Goal: Information Seeking & Learning: Check status

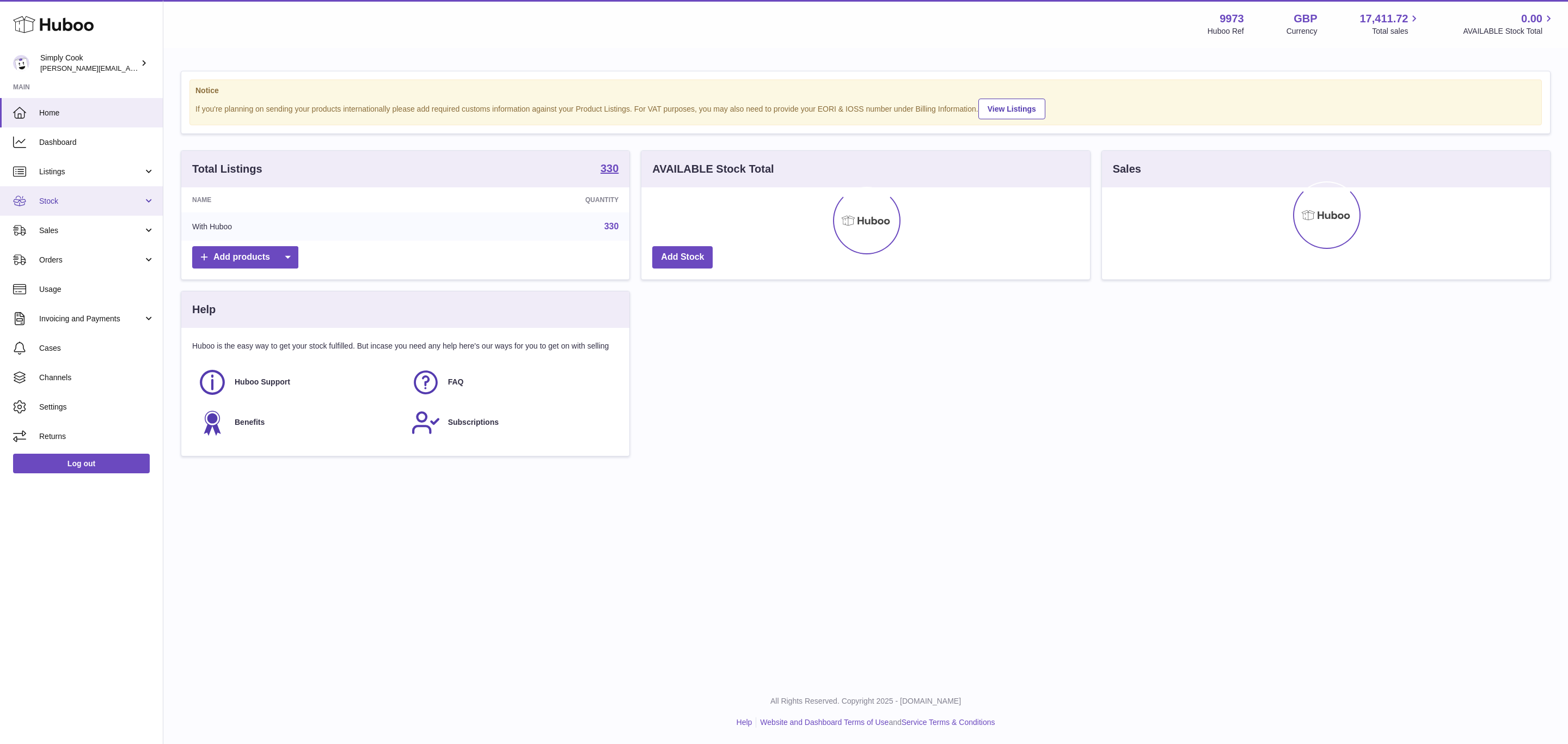
click at [41, 208] on link "Stock" at bounding box center [81, 201] width 163 height 29
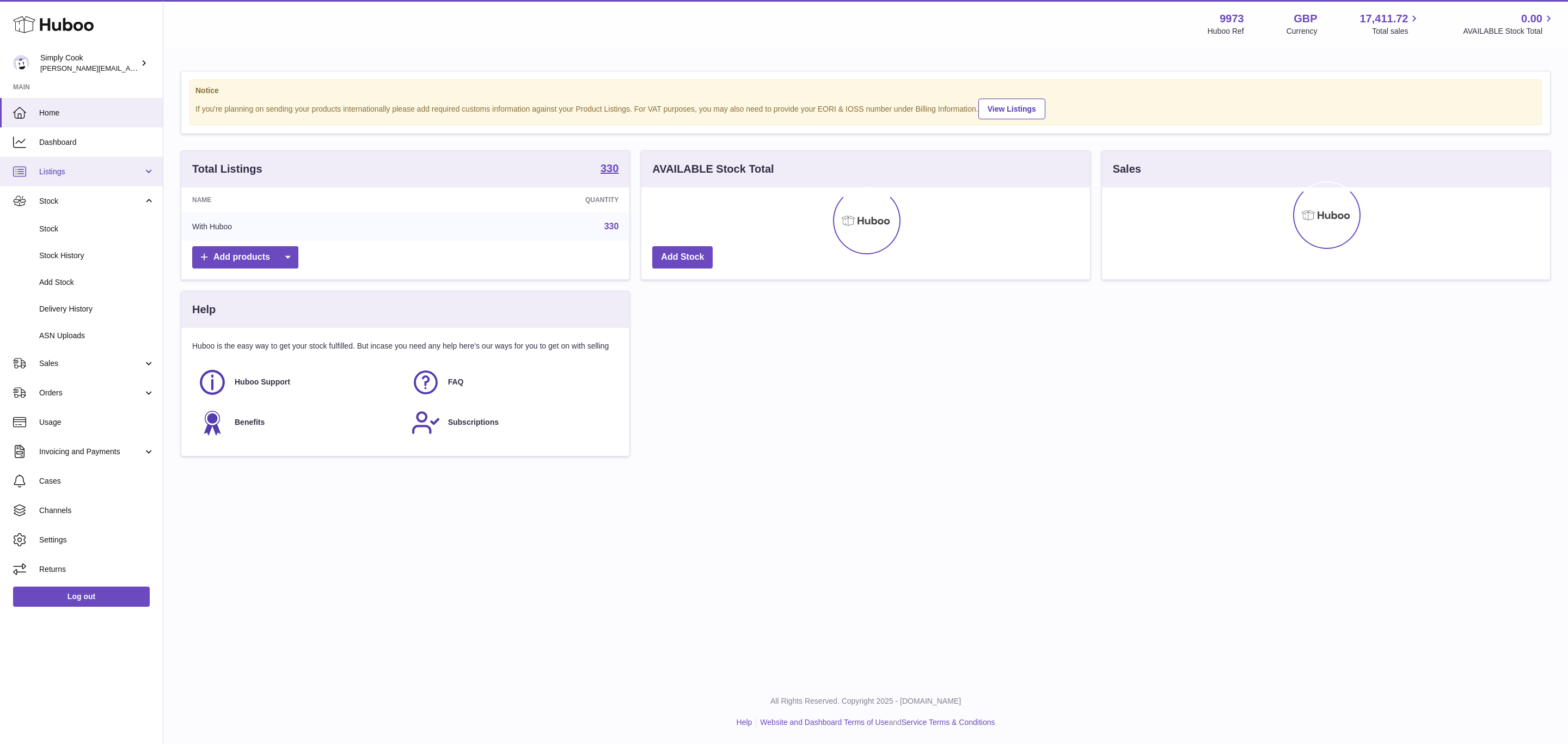
click at [47, 163] on link "Listings" at bounding box center [81, 172] width 163 height 29
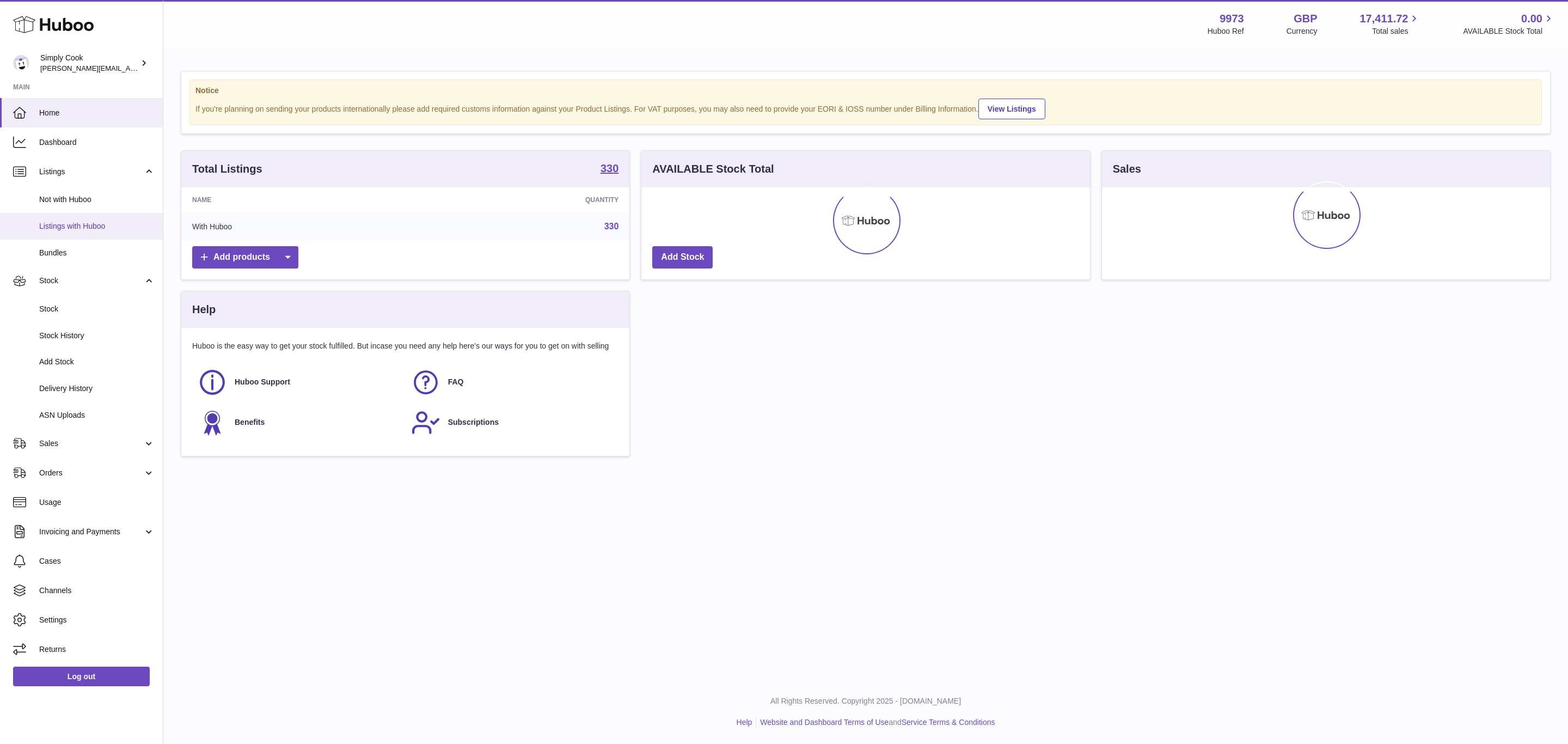
click at [75, 227] on span "Listings with Huboo" at bounding box center [97, 226] width 116 height 10
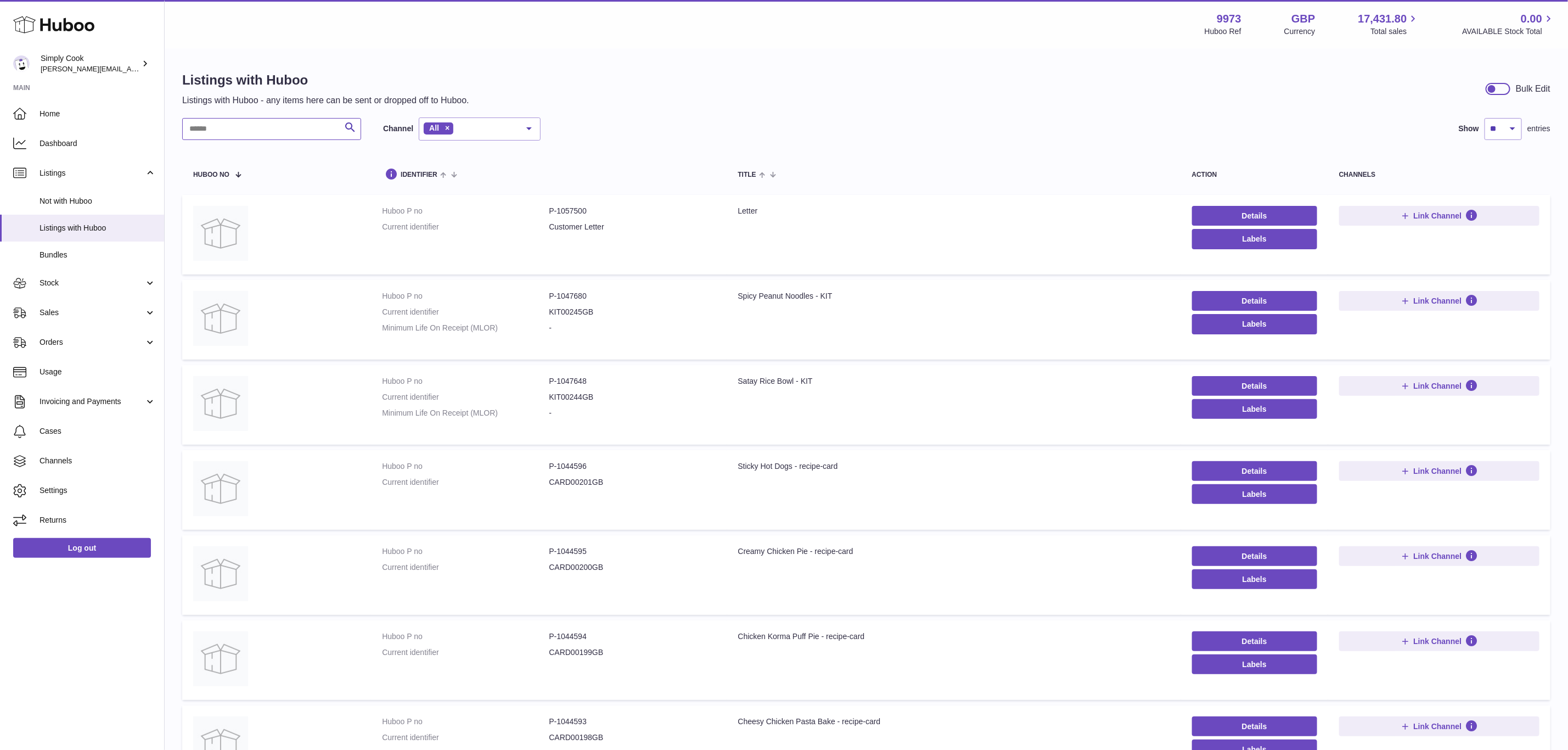
click at [266, 135] on input "text" at bounding box center [272, 129] width 179 height 22
paste input "******"
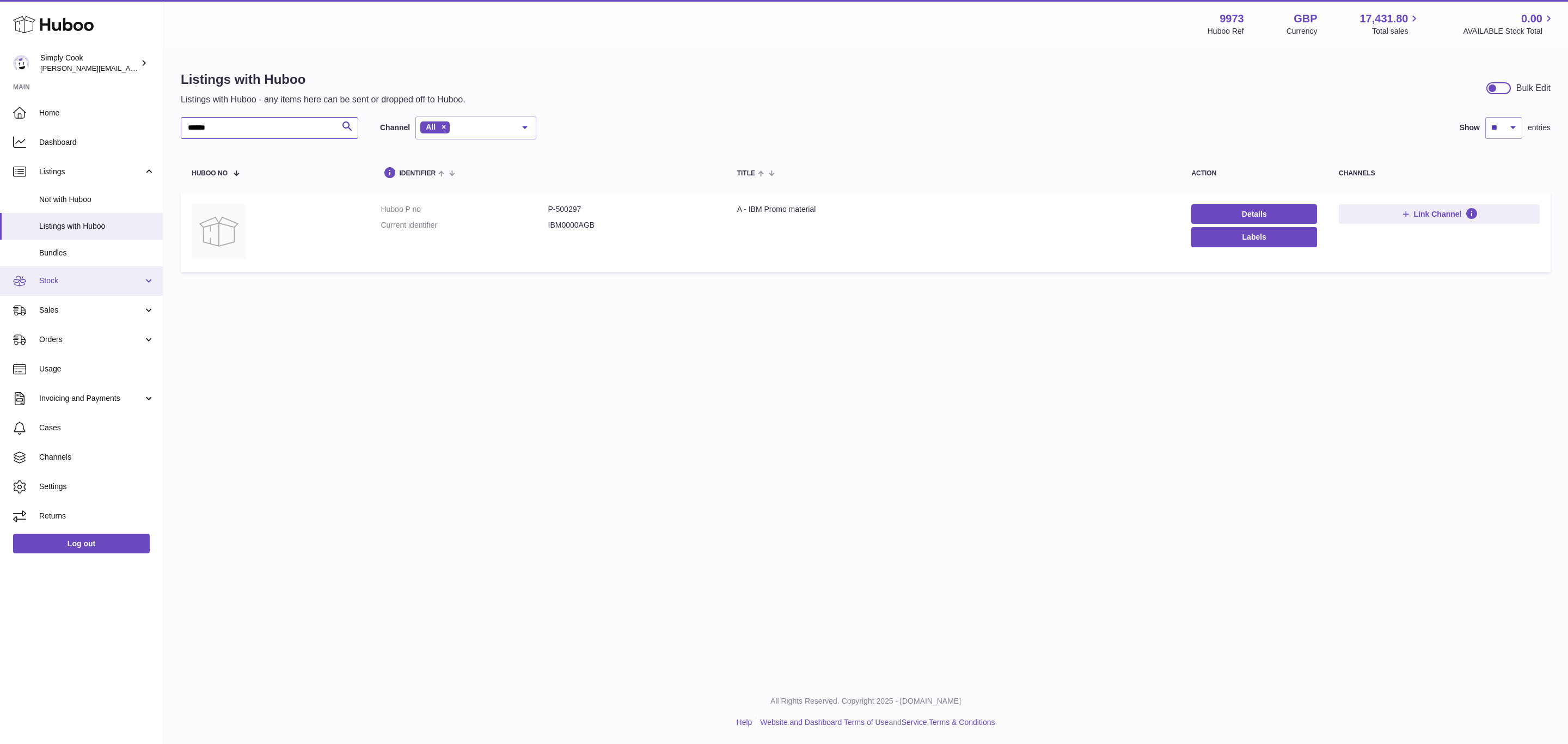
type input "******"
click at [62, 286] on link "Stock" at bounding box center [81, 281] width 163 height 29
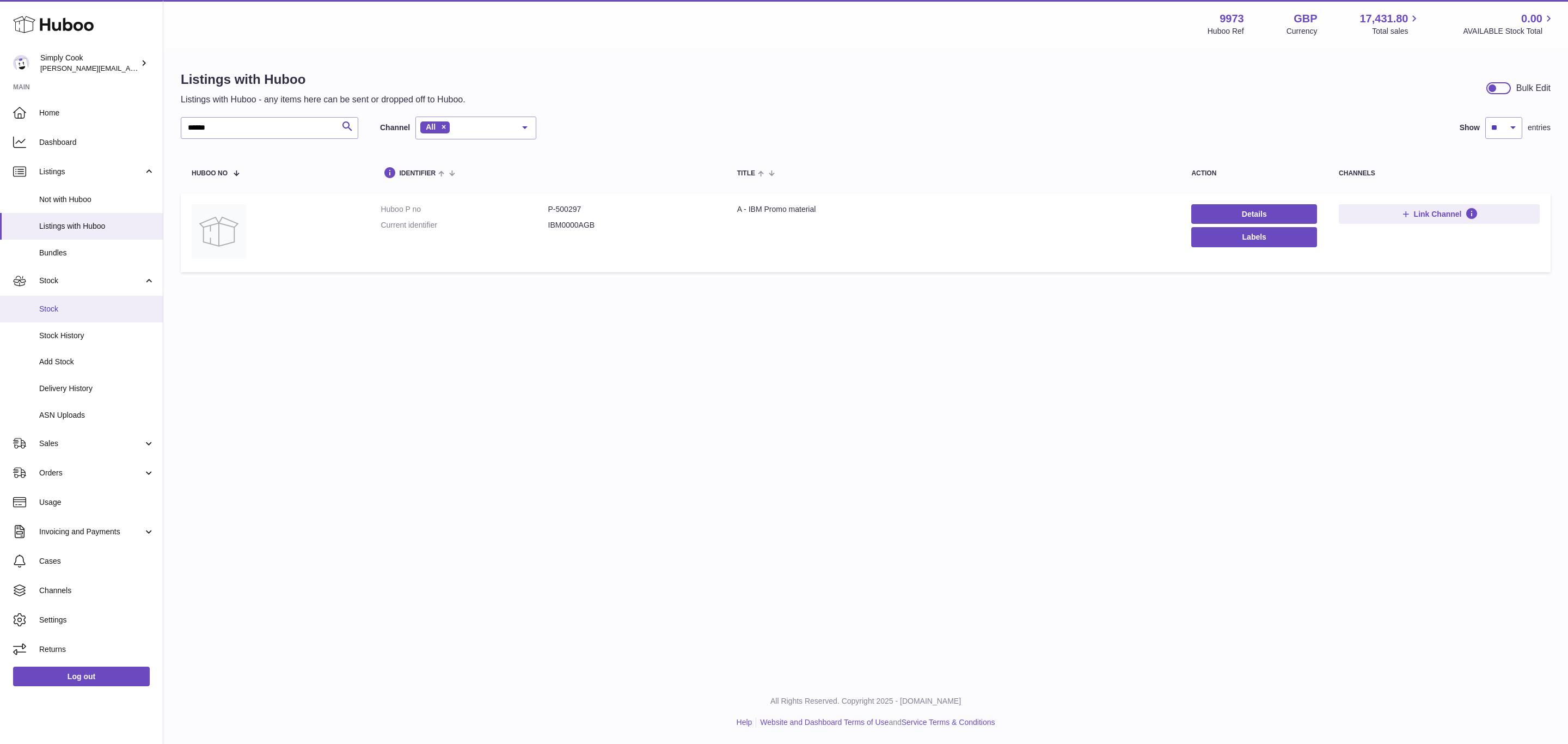
click at [74, 309] on span "Stock" at bounding box center [97, 309] width 116 height 10
click at [64, 307] on span "Stock" at bounding box center [97, 309] width 116 height 10
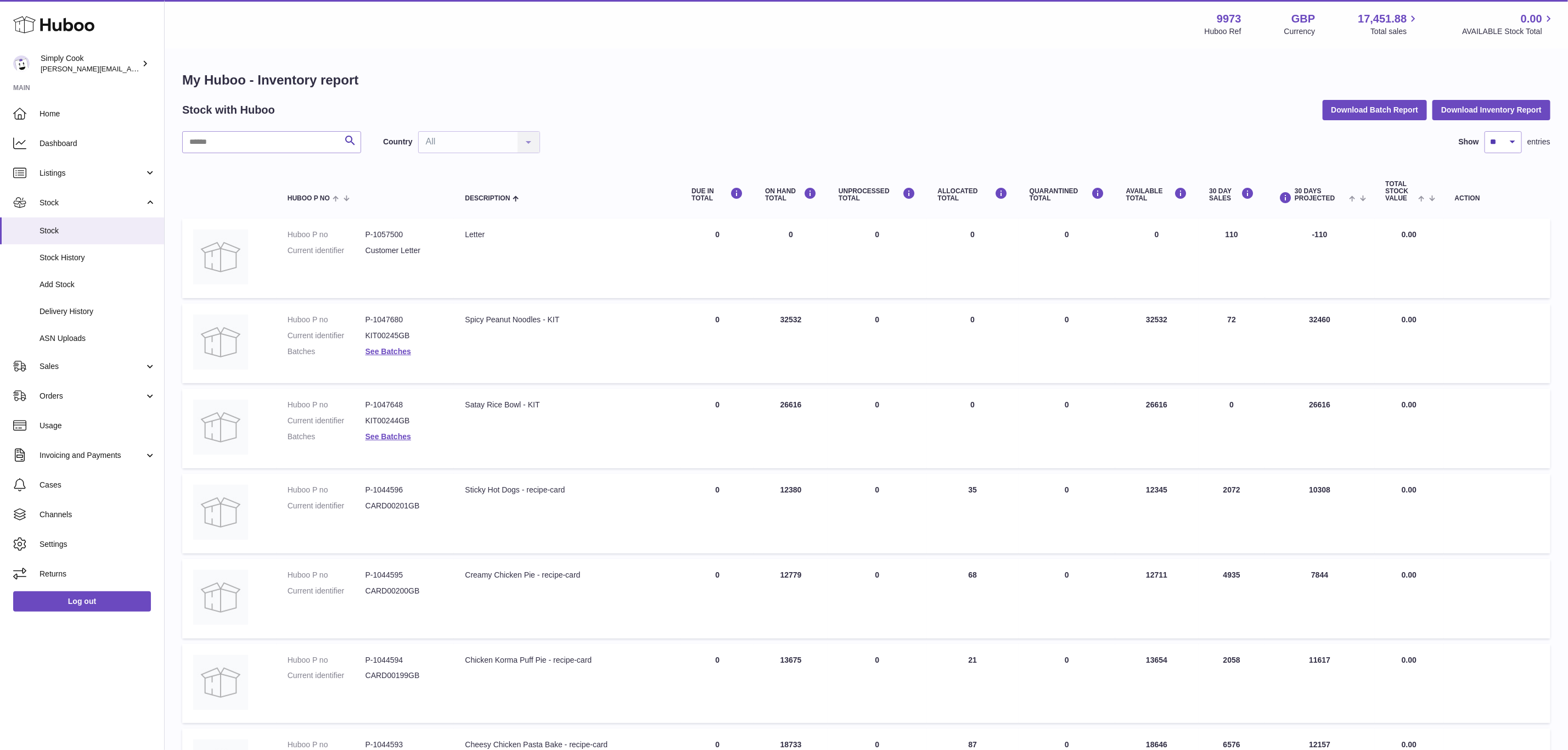
click at [257, 130] on div "My Huboo - Inventory report Stock with Huboo Download Batch Report Download Inv…" at bounding box center [867, 579] width 1369 height 1017
click at [263, 133] on input "text" at bounding box center [272, 142] width 179 height 22
paste input "*"
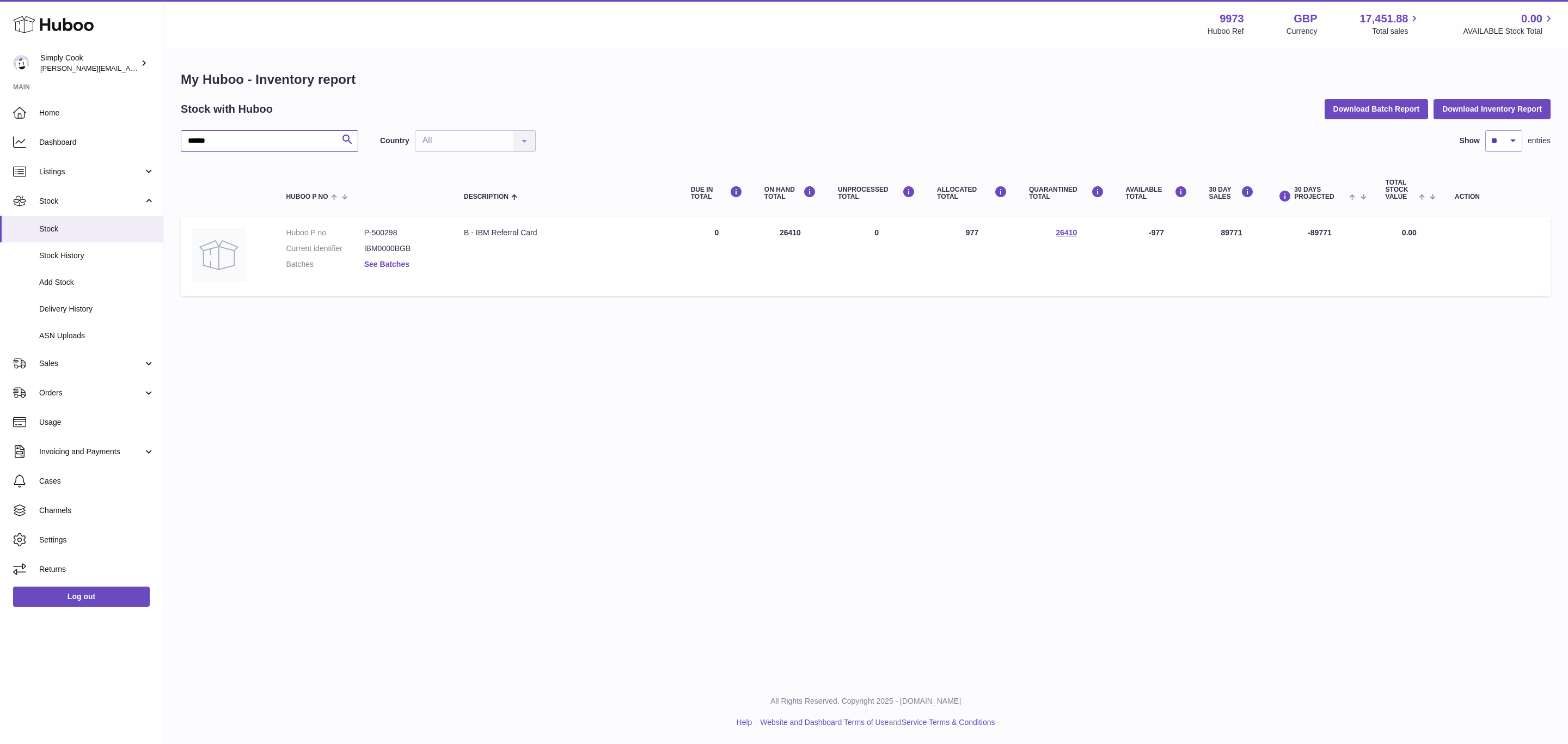
type input "******"
click at [384, 265] on link "See Batches" at bounding box center [387, 264] width 45 height 9
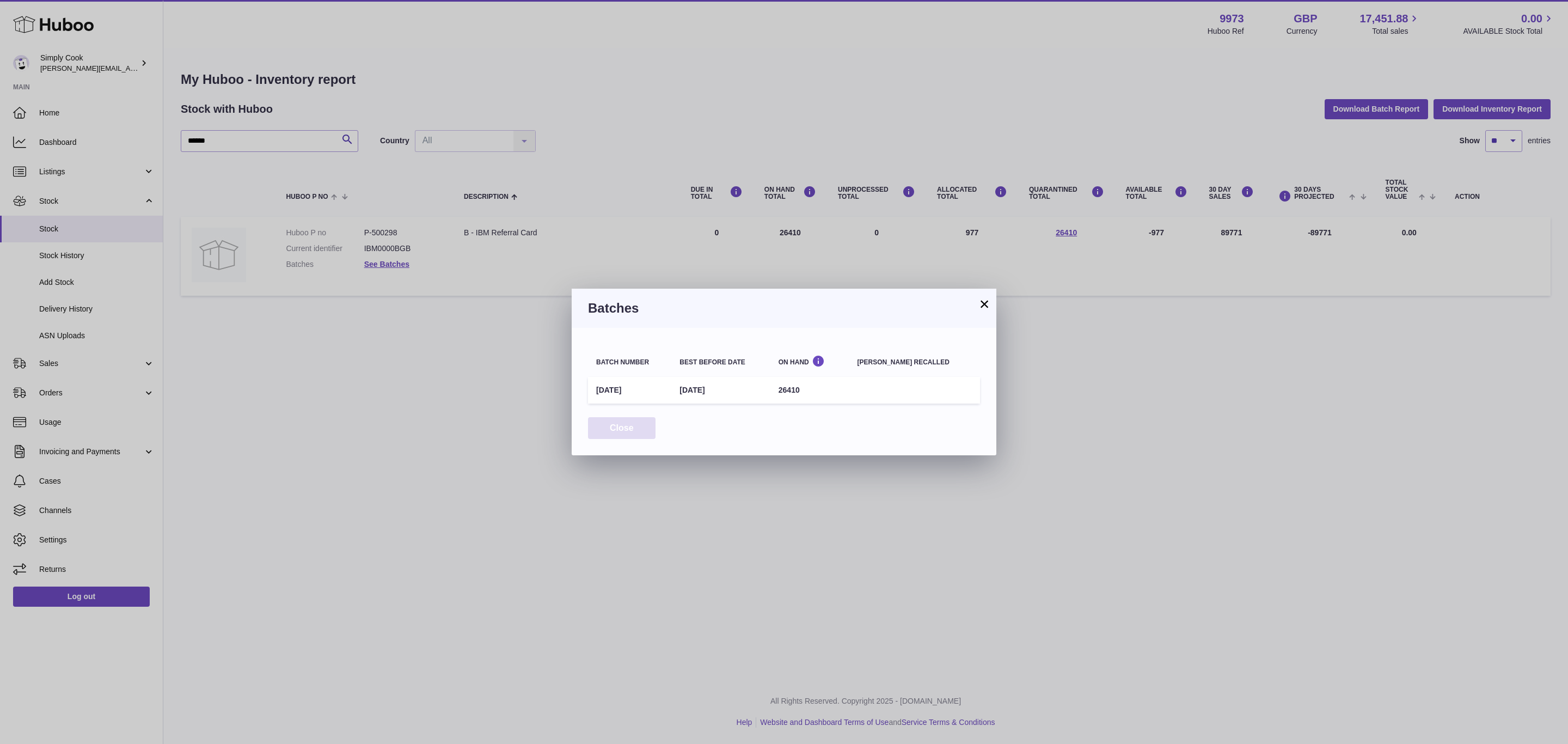
click at [634, 424] on button "Close" at bounding box center [621, 428] width 68 height 23
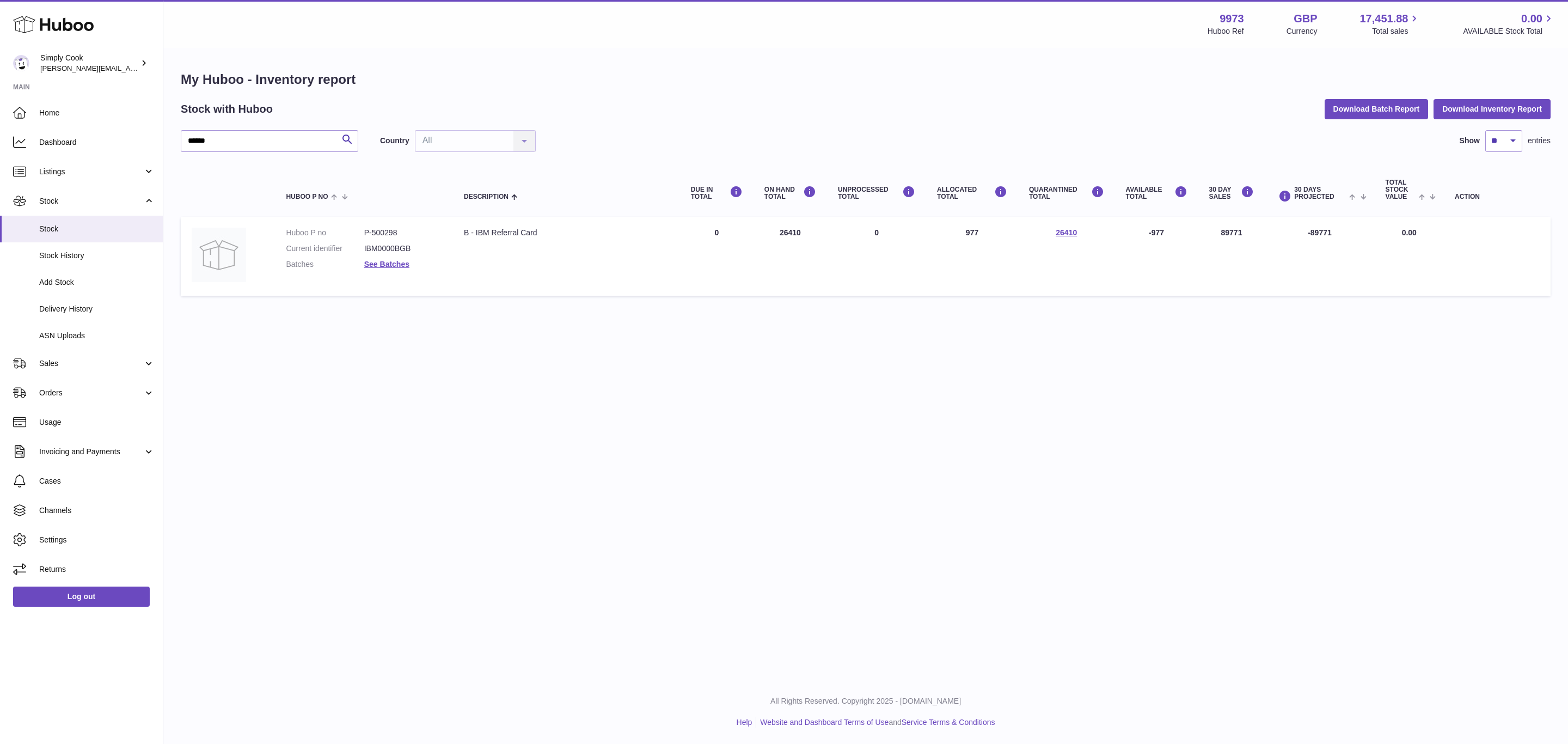
click at [784, 230] on td "ON HAND Total 26410" at bounding box center [790, 256] width 74 height 79
copy td "26410"
drag, startPoint x: 266, startPoint y: 152, endPoint x: 0, endPoint y: 105, distance: 270.1
click at [0, 105] on div "Huboo Simply Cook emma@simplycook.com Main Home Dashboard Listings Not with Hub…" at bounding box center [784, 372] width 1568 height 744
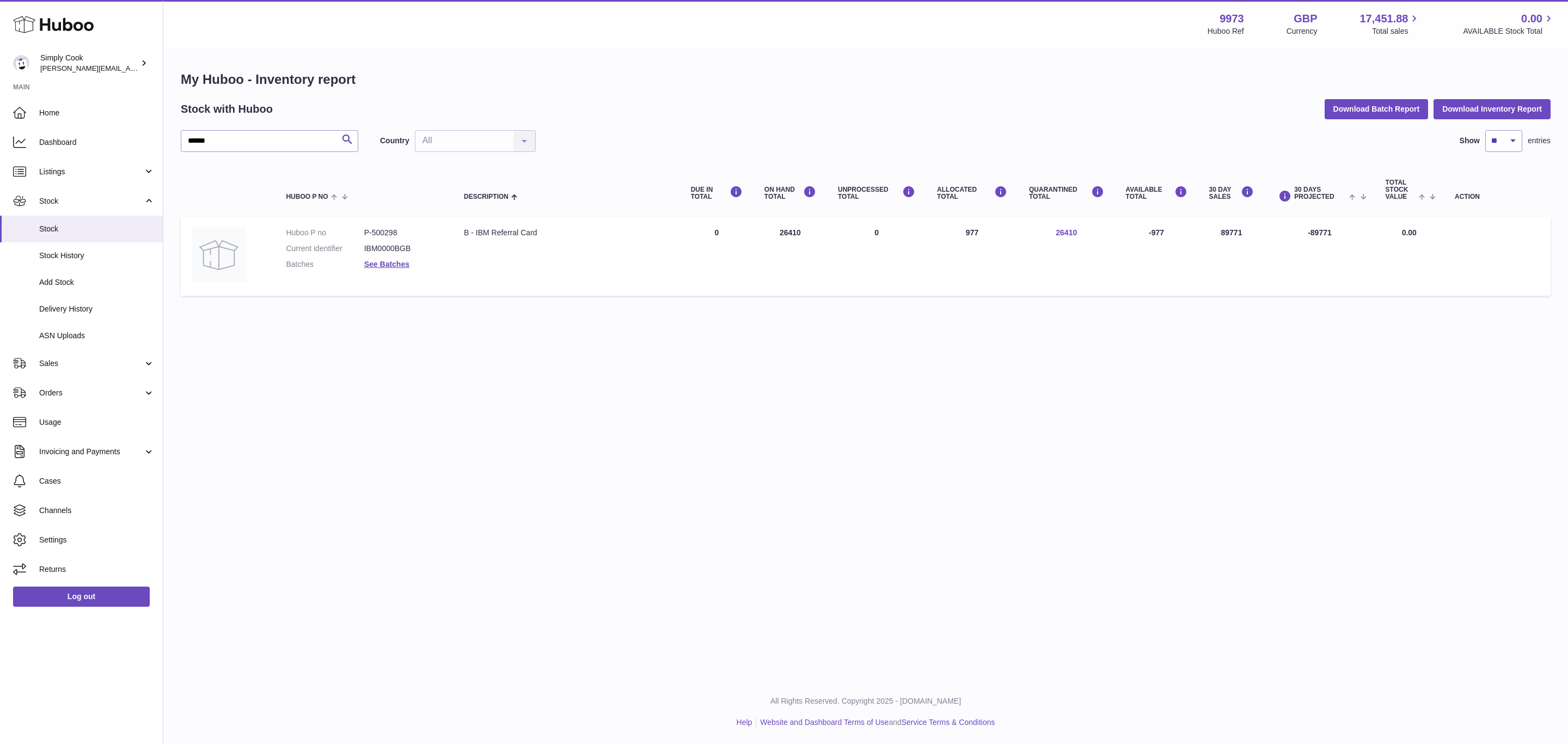
click at [1069, 230] on link "26410" at bounding box center [1066, 233] width 21 height 9
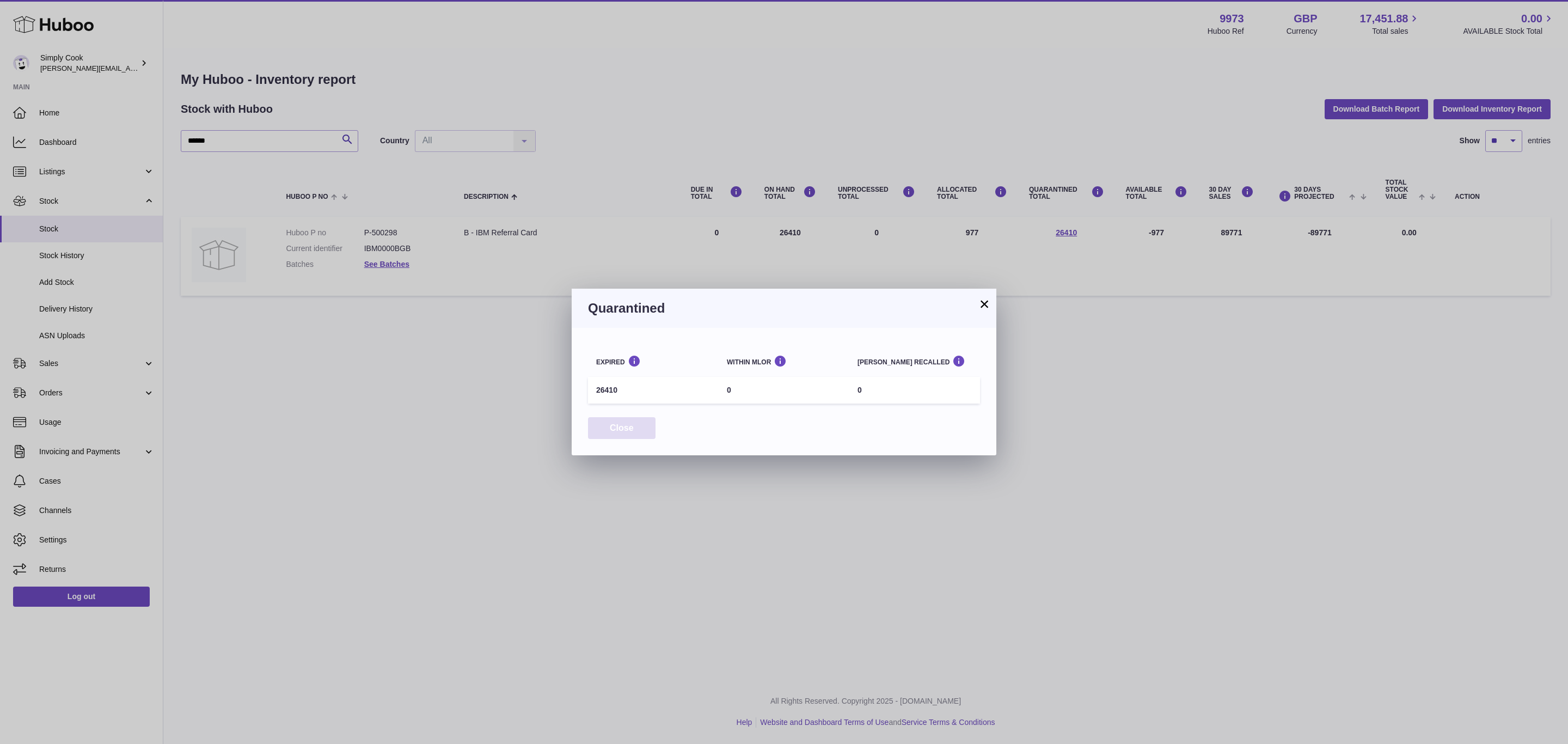
click at [624, 430] on button "Close" at bounding box center [621, 428] width 68 height 23
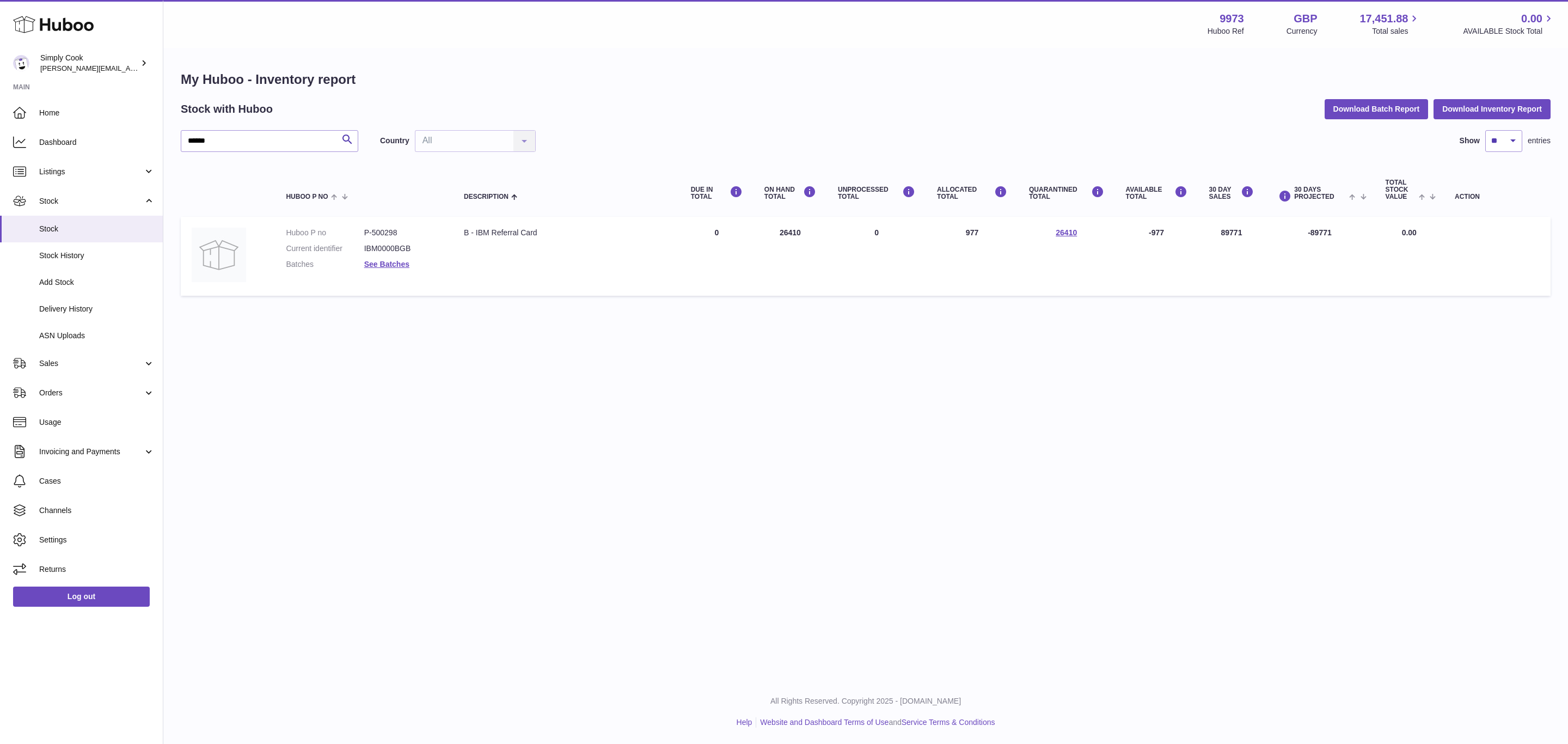
click at [389, 268] on dd "See Batches" at bounding box center [403, 264] width 78 height 10
click at [390, 266] on link "See Batches" at bounding box center [387, 264] width 45 height 9
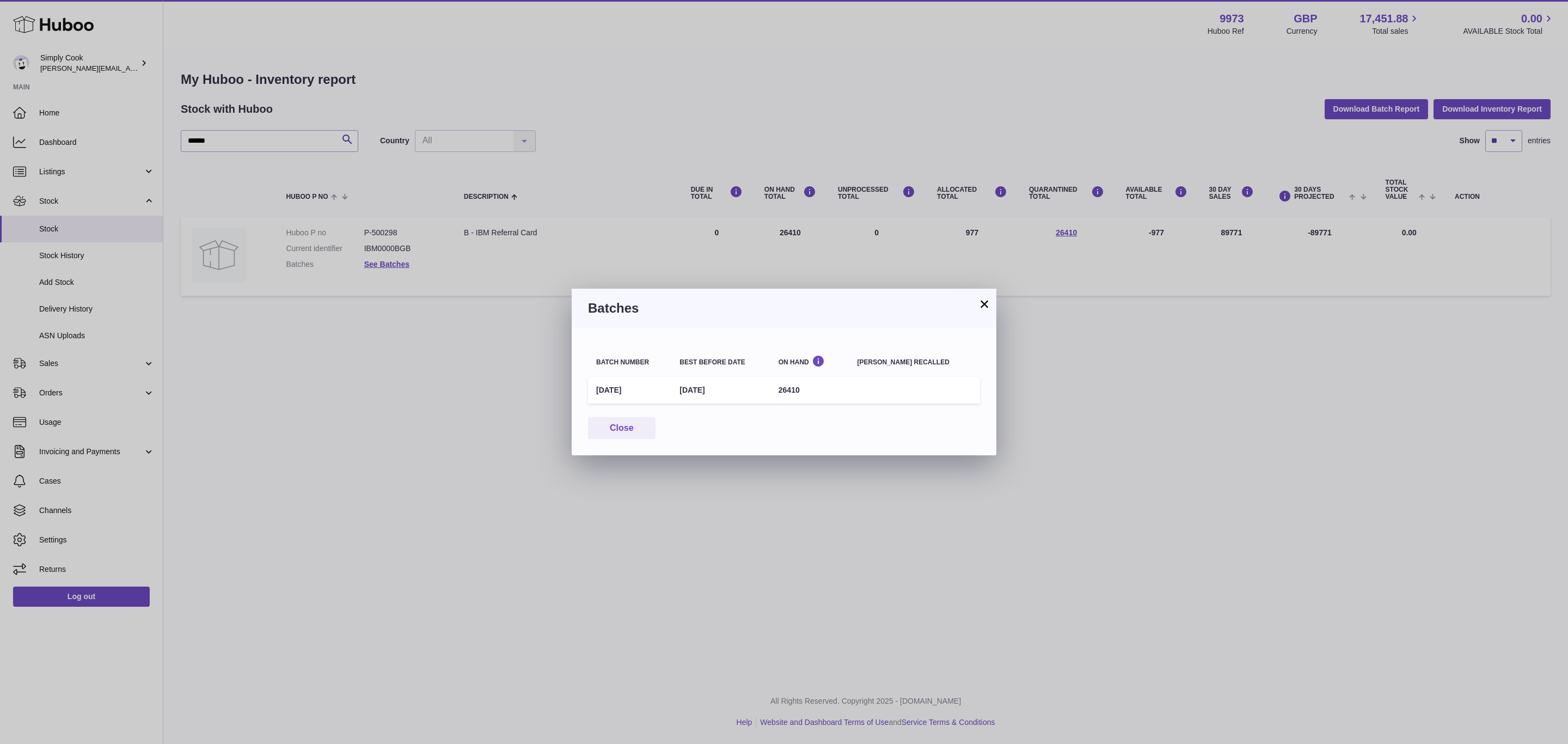
click at [634, 410] on div "Batch number Best before date On Hand Batch recalled September25 30th Sep 2025 …" at bounding box center [784, 391] width 425 height 127
click at [631, 426] on button "Close" at bounding box center [621, 428] width 68 height 23
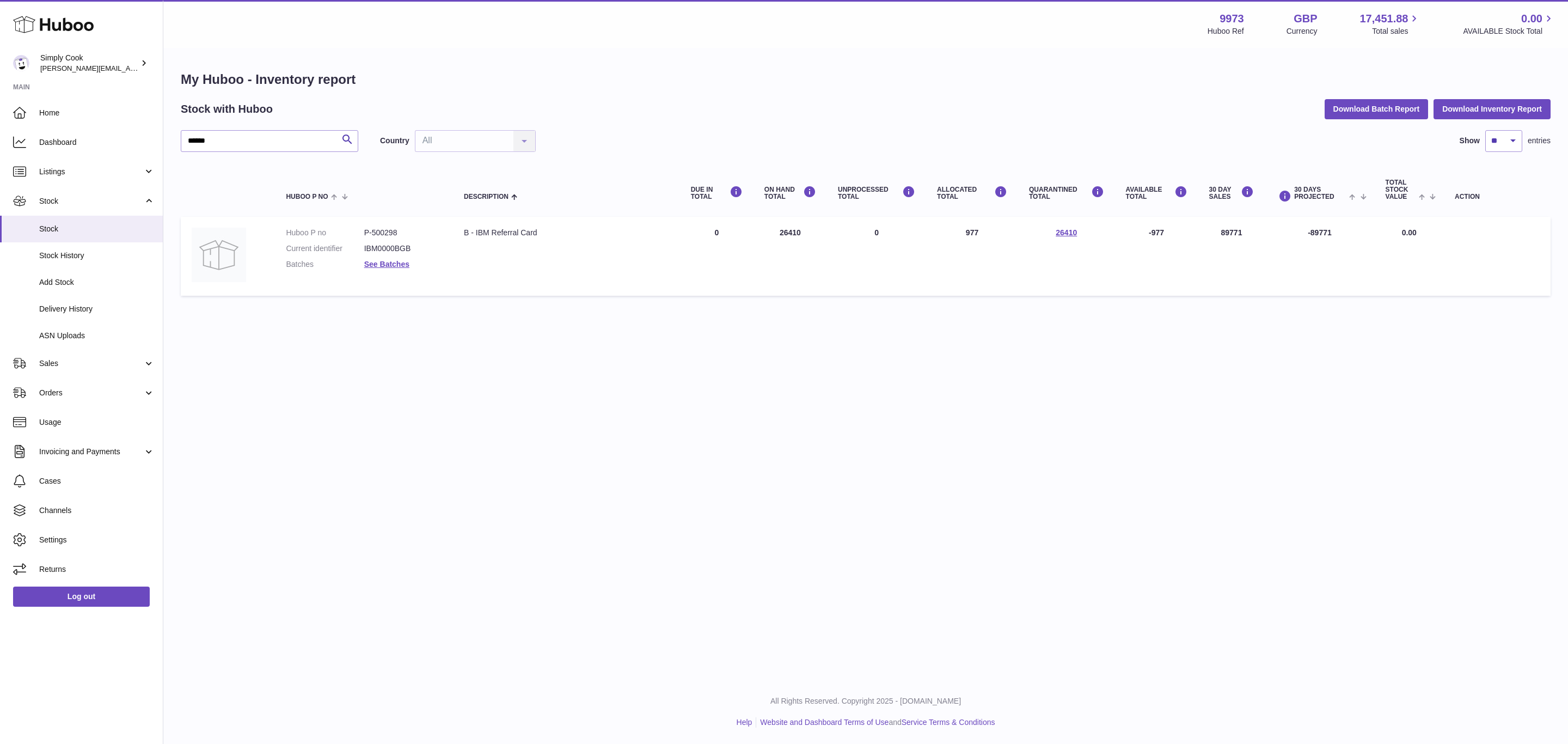
click at [1052, 224] on td "QUARANTINED Total 26410" at bounding box center [1066, 256] width 97 height 79
click at [1062, 226] on td "QUARANTINED Total 26410" at bounding box center [1066, 256] width 97 height 79
click at [1062, 231] on link "26410" at bounding box center [1066, 233] width 21 height 9
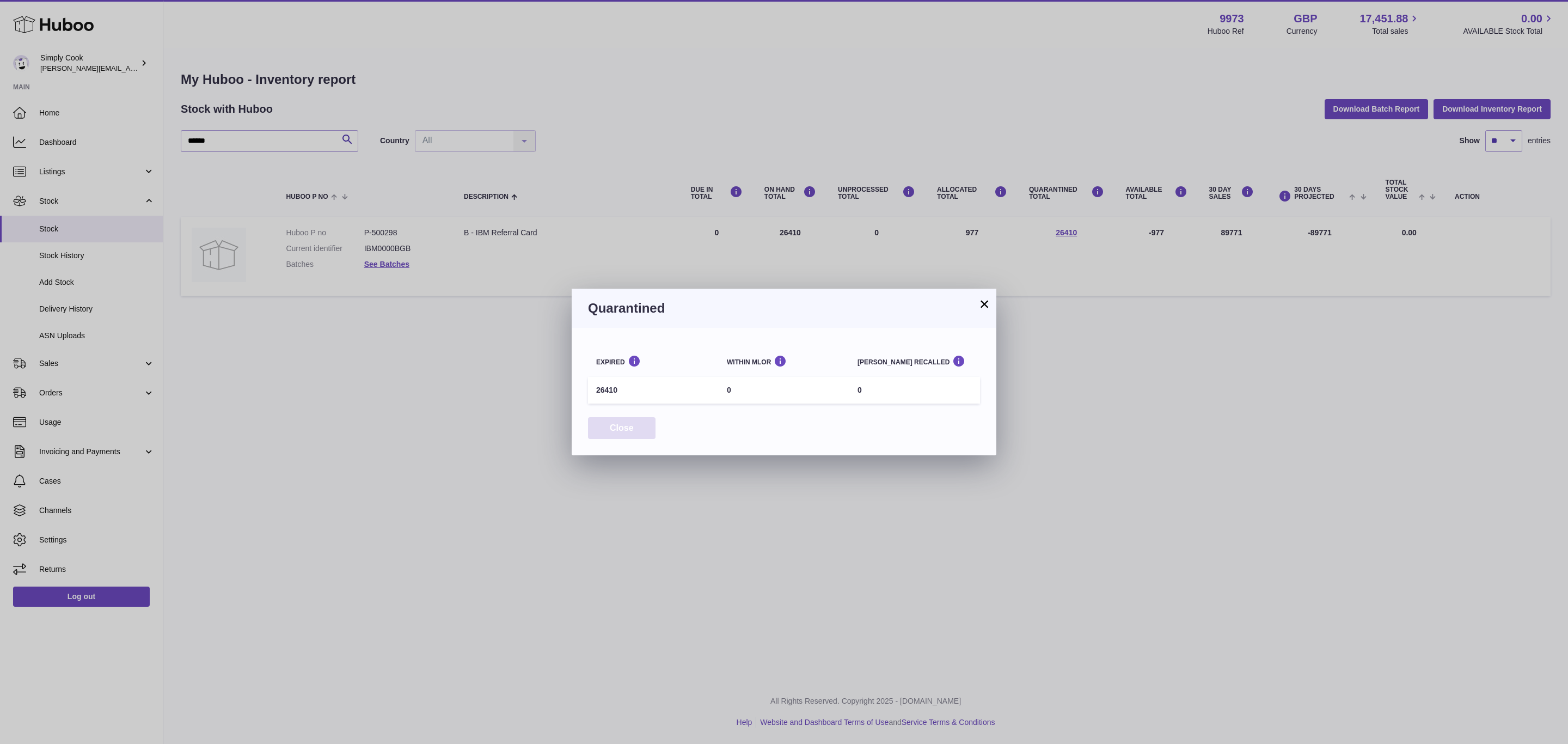
drag, startPoint x: 617, startPoint y: 431, endPoint x: 587, endPoint y: 421, distance: 31.6
click at [617, 432] on button "Close" at bounding box center [621, 428] width 68 height 23
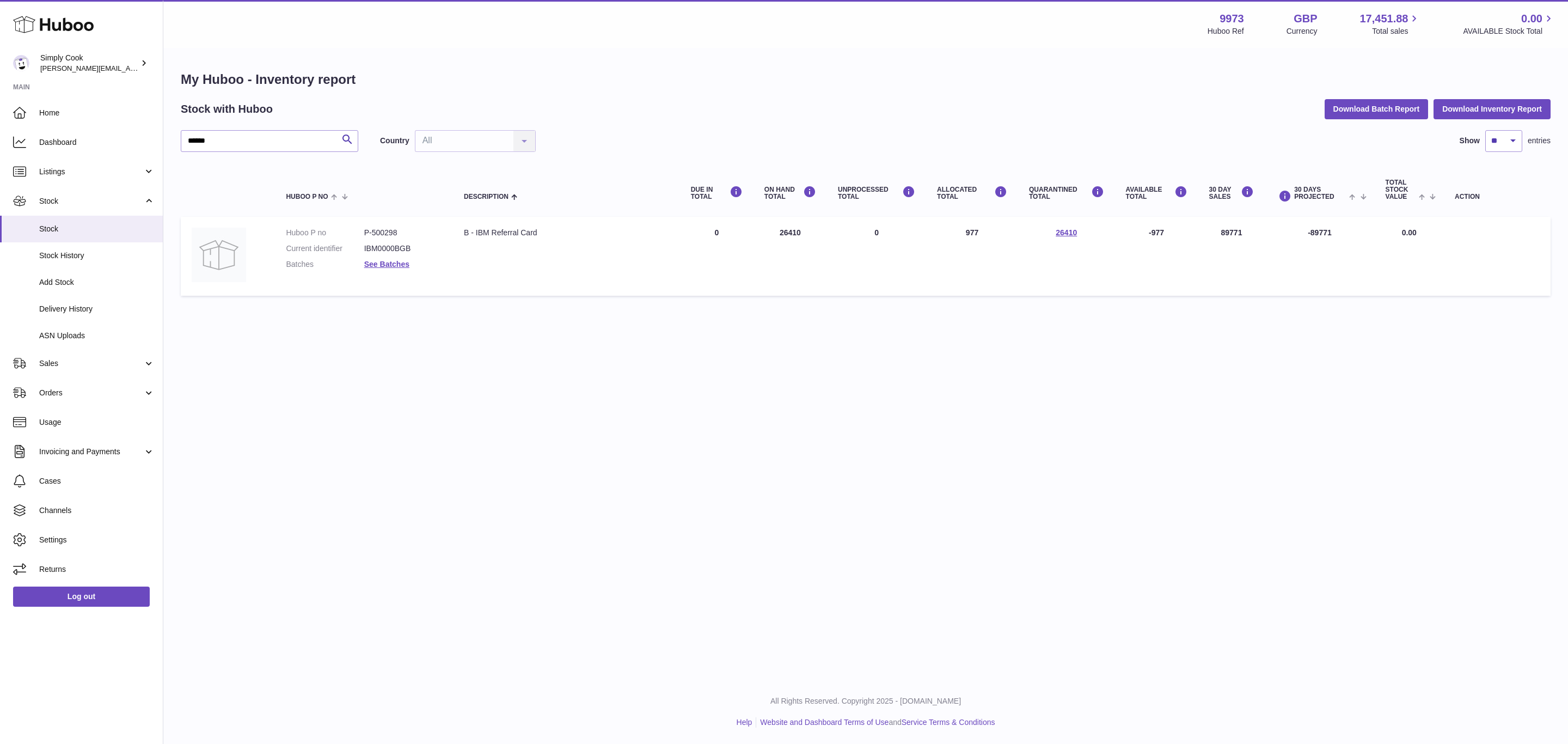
click at [374, 270] on dl "Huboo P no P-500298 Current identifier IBM0000BGB Batches See Batches" at bounding box center [364, 251] width 156 height 47
click at [391, 266] on link "See Batches" at bounding box center [387, 264] width 45 height 9
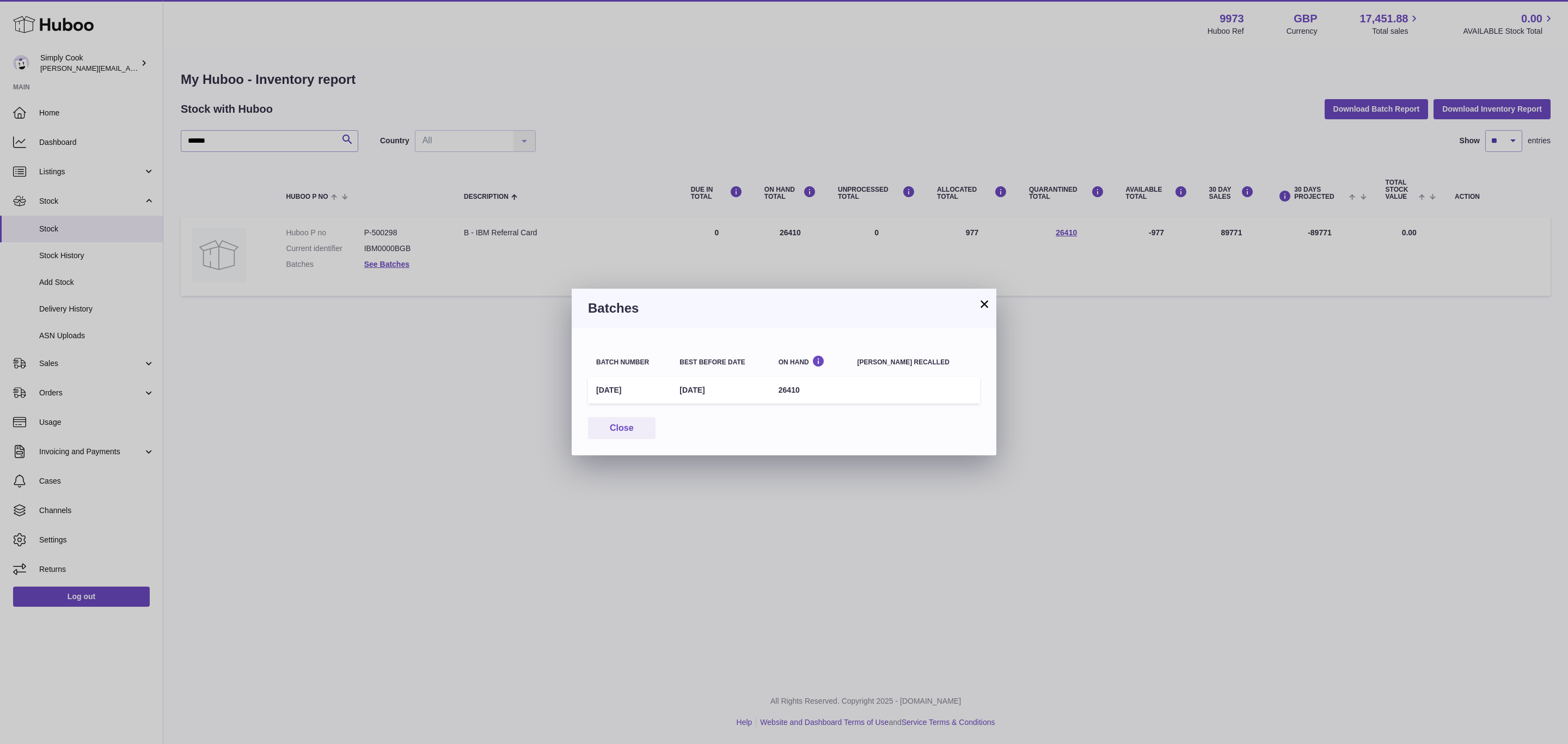
drag, startPoint x: 794, startPoint y: 387, endPoint x: 820, endPoint y: 388, distance: 26.0
click at [820, 388] on td "26410" at bounding box center [810, 390] width 79 height 27
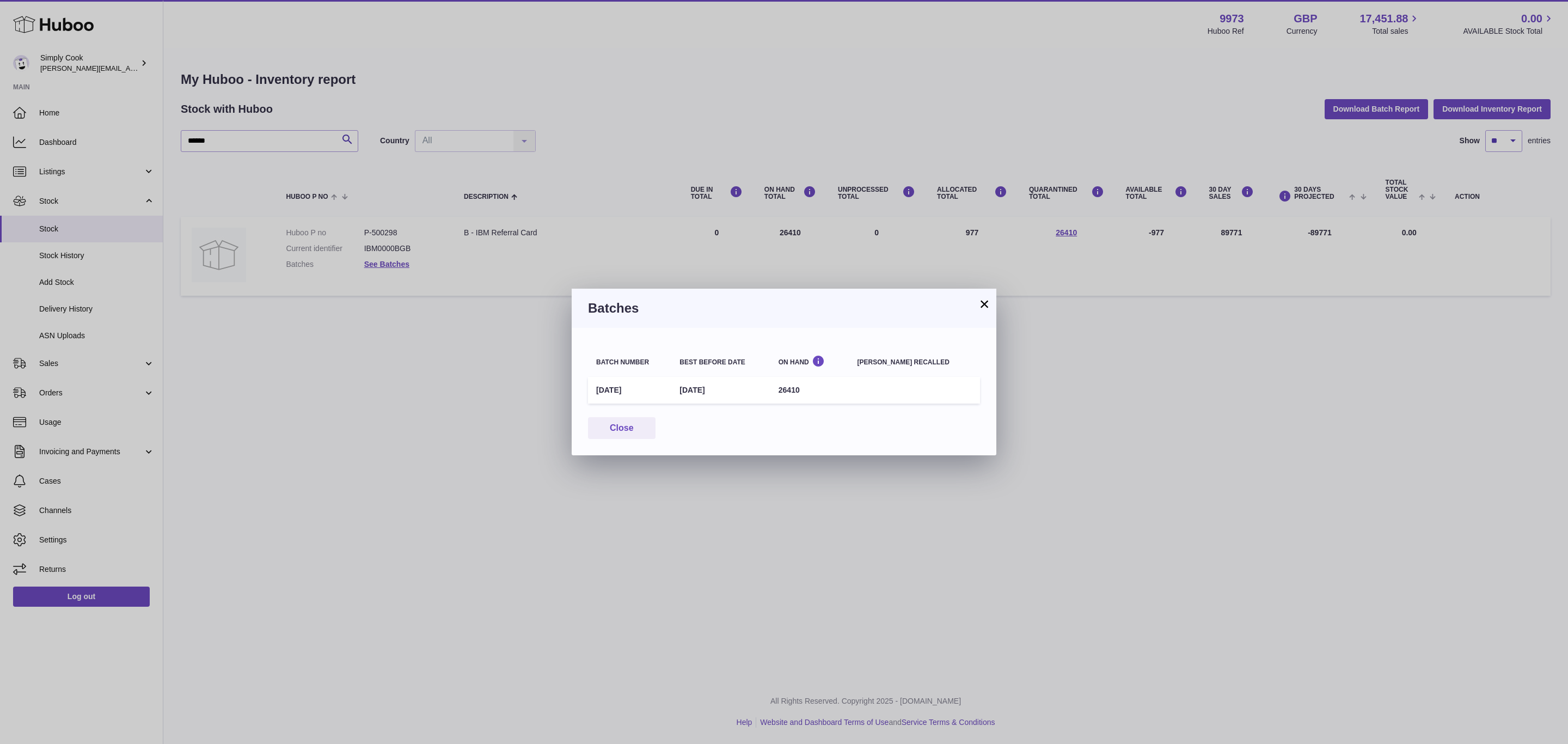
click at [820, 421] on div "Close" at bounding box center [784, 428] width 392 height 23
click at [627, 430] on button "Close" at bounding box center [621, 428] width 68 height 23
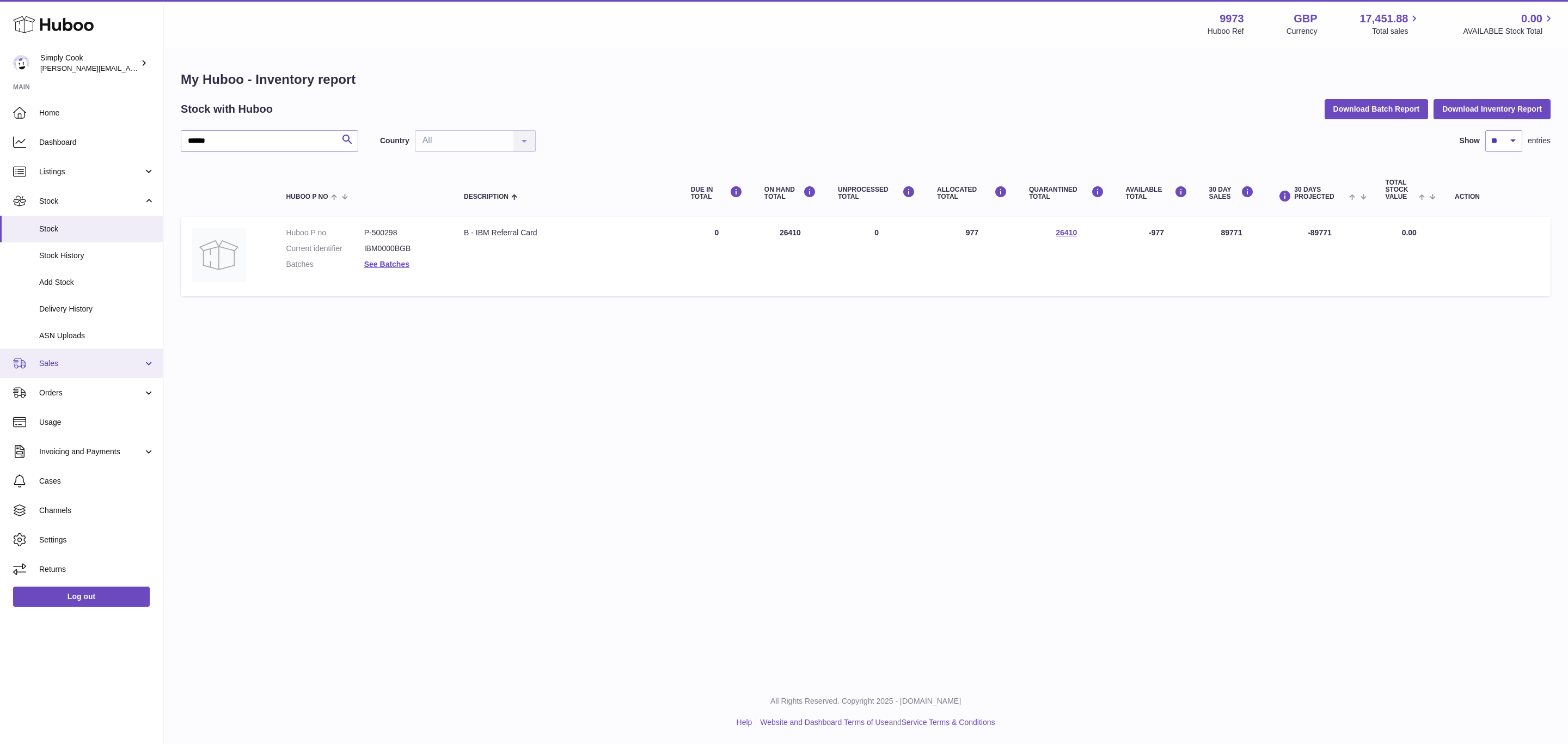
click at [54, 374] on link "Sales" at bounding box center [81, 363] width 163 height 29
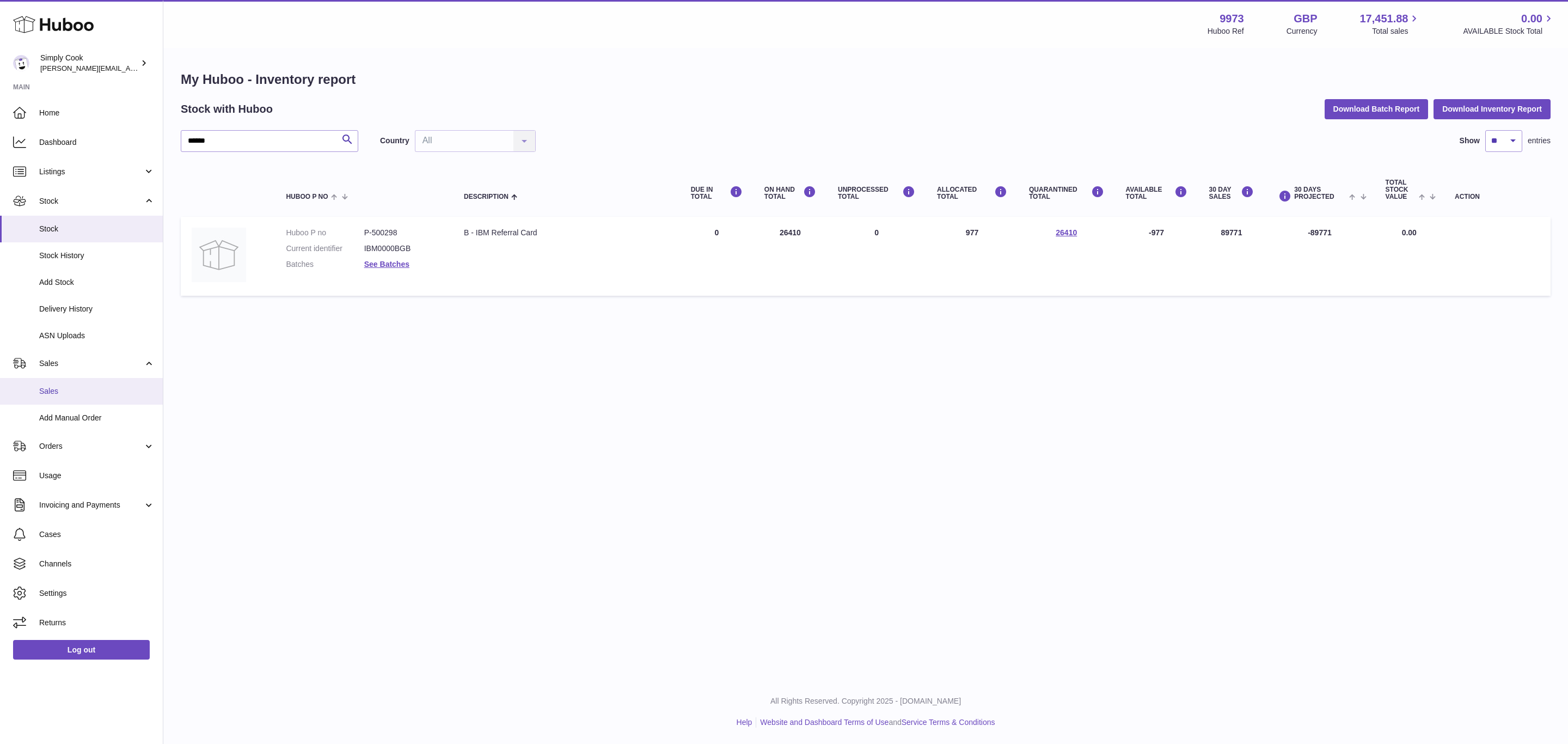
click at [57, 395] on span "Sales" at bounding box center [97, 391] width 116 height 10
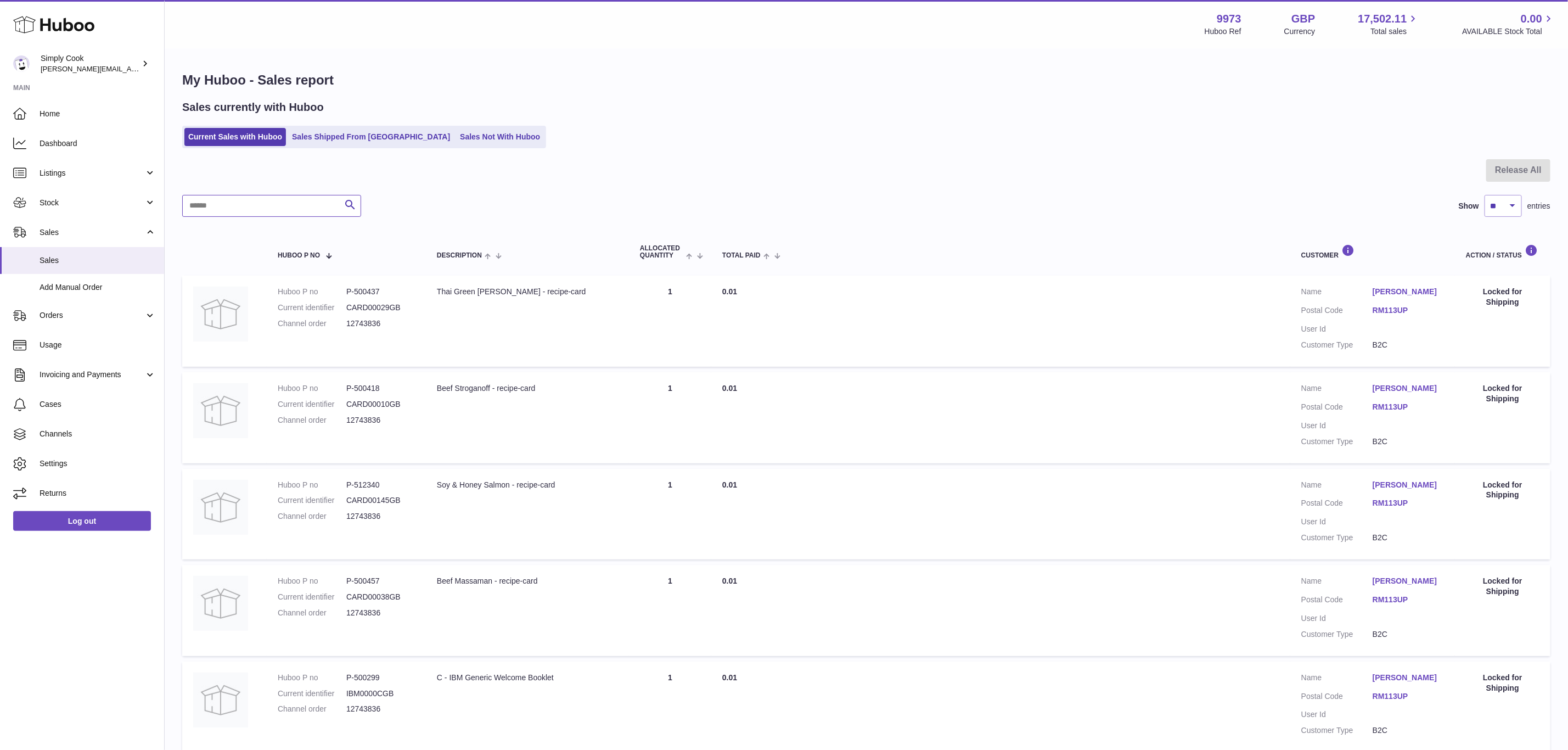
click at [282, 212] on input "text" at bounding box center [272, 206] width 179 height 22
paste input "******"
type input "******"
click at [341, 142] on link "Sales Shipped From Huboo" at bounding box center [371, 137] width 166 height 18
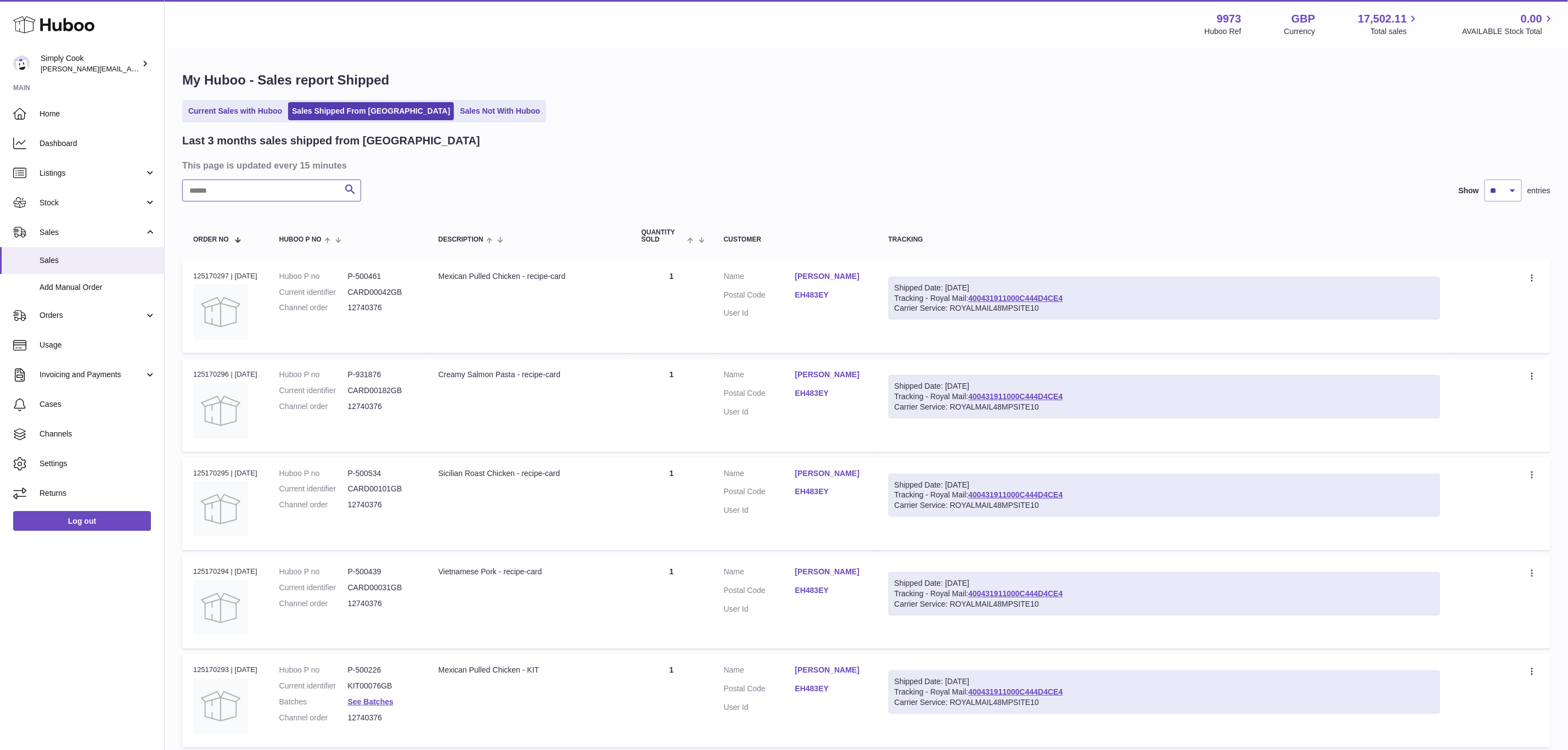
click at [295, 188] on input "text" at bounding box center [272, 190] width 179 height 22
paste input "******"
type input "******"
click at [379, 306] on link "See Batches" at bounding box center [371, 307] width 45 height 9
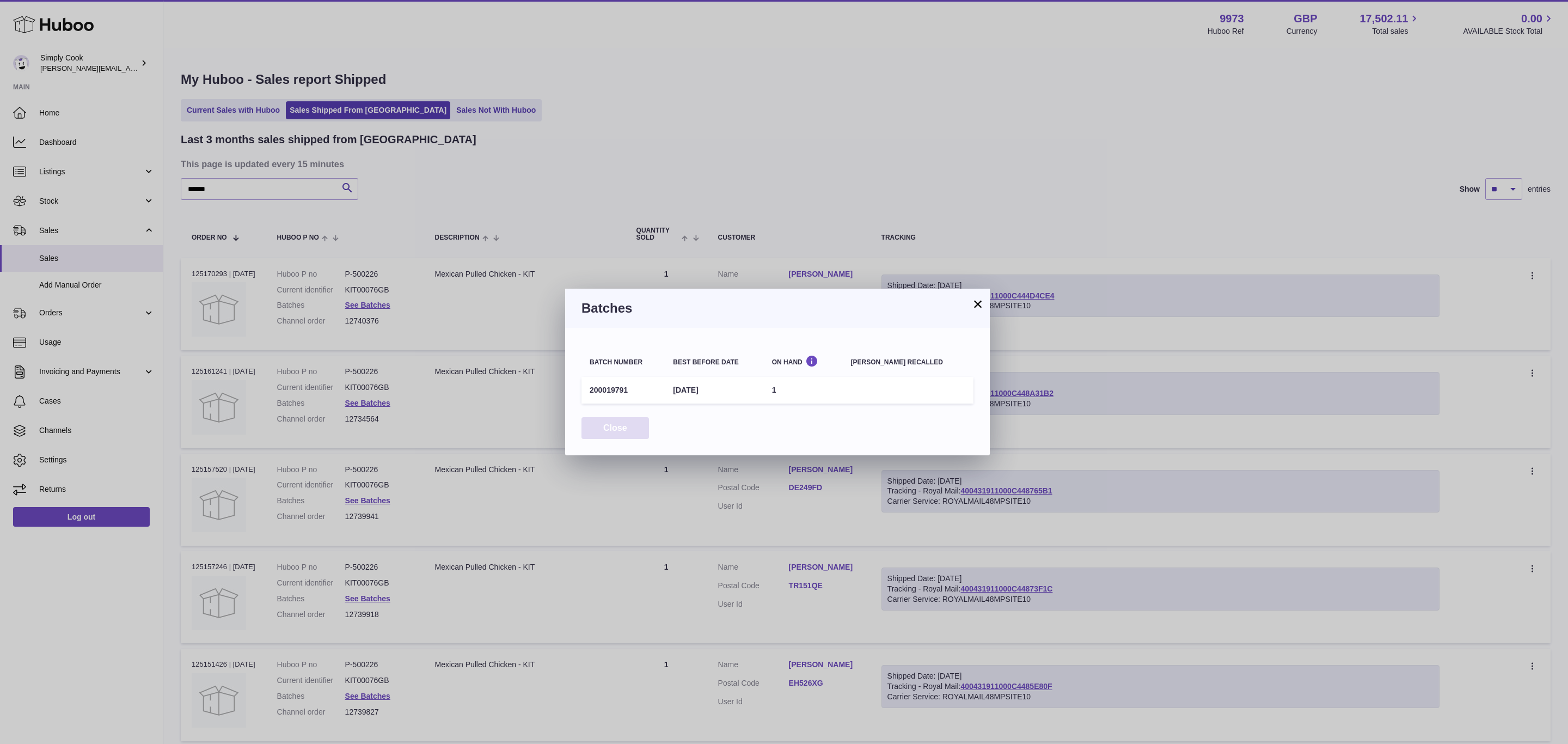
click at [626, 429] on button "Close" at bounding box center [615, 428] width 68 height 23
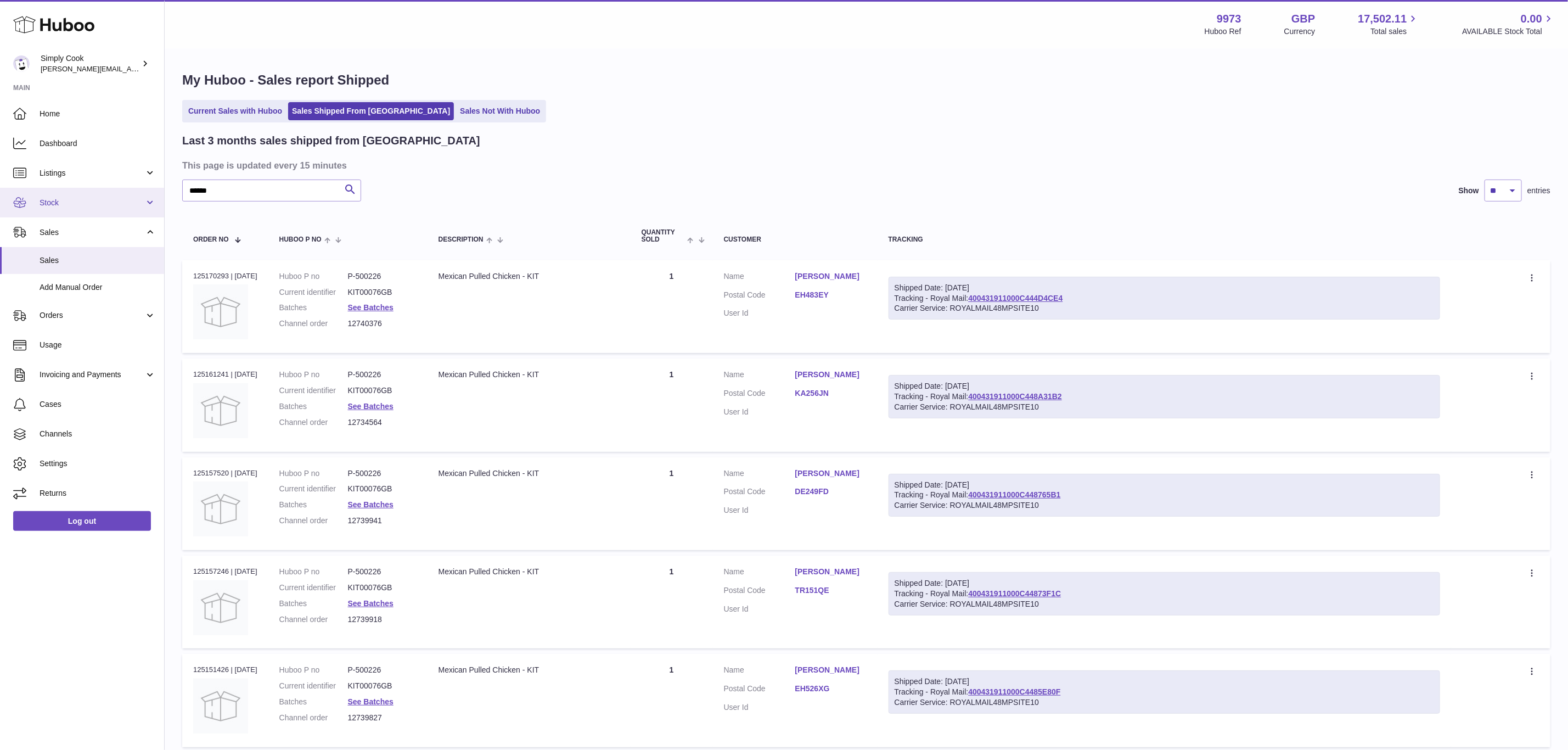
click at [70, 203] on span "Stock" at bounding box center [91, 203] width 105 height 10
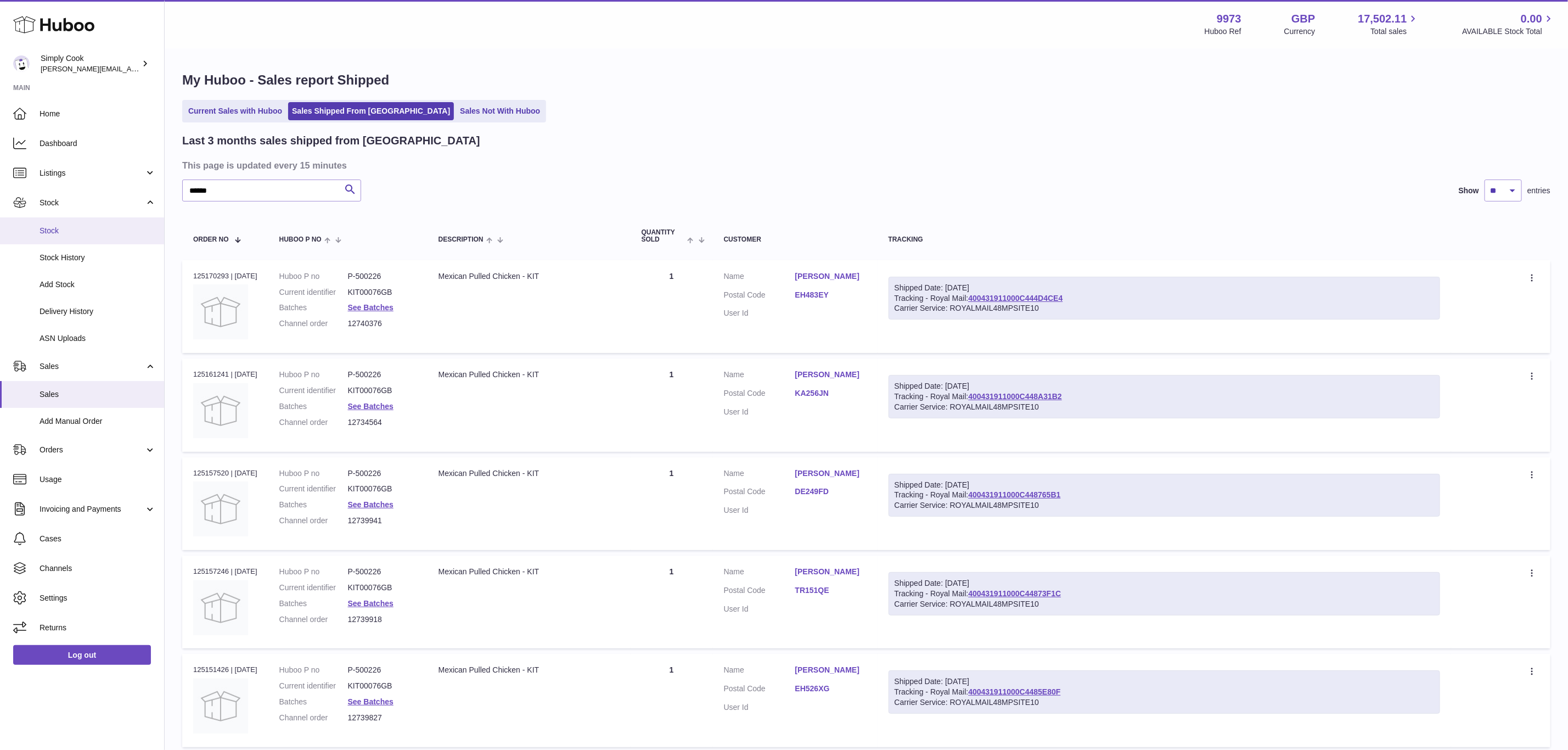
click at [60, 232] on span "Stock" at bounding box center [98, 231] width 117 height 10
click at [44, 230] on span "Stock" at bounding box center [98, 231] width 117 height 10
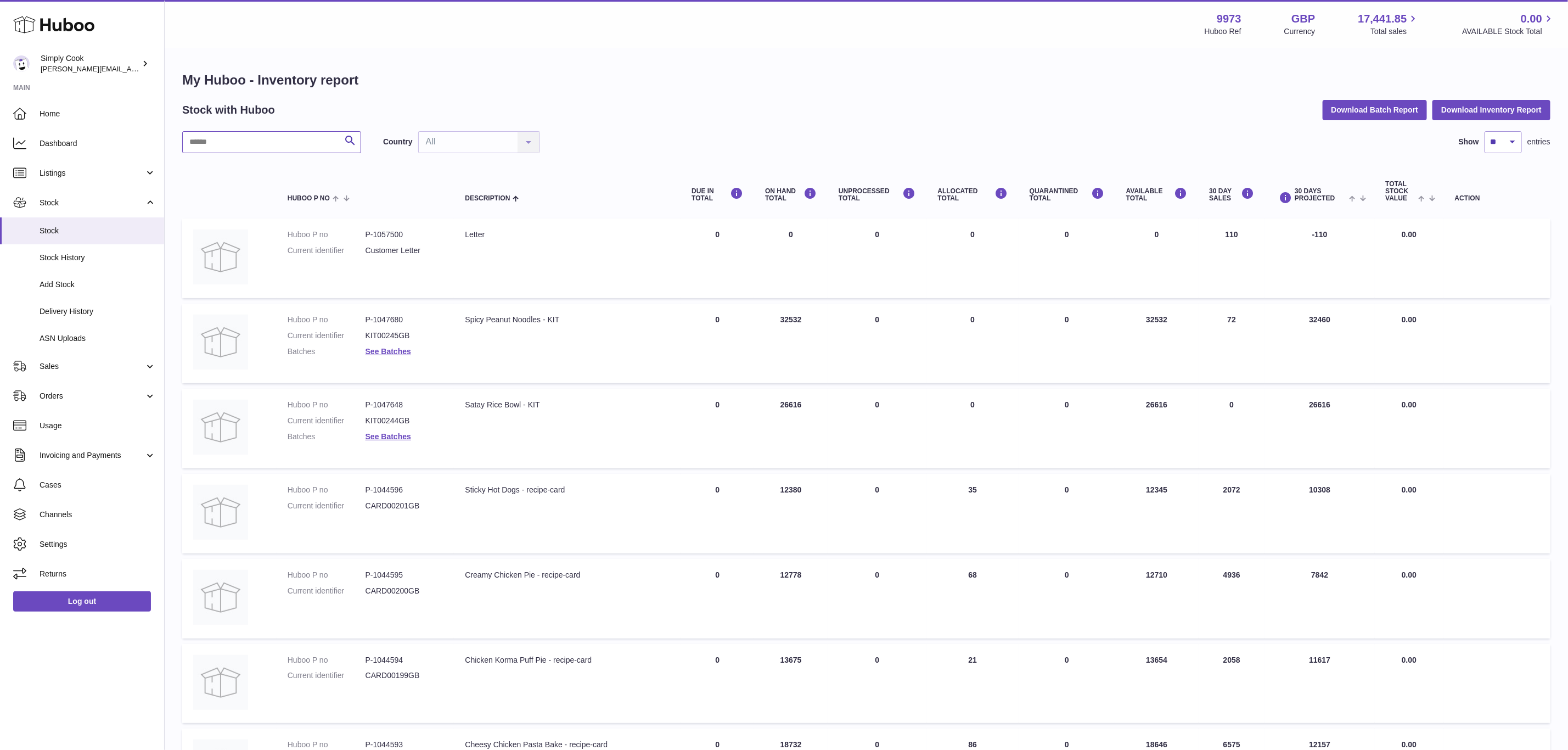
drag, startPoint x: 287, startPoint y: 145, endPoint x: 284, endPoint y: 137, distance: 8.5
click at [287, 141] on input "text" at bounding box center [272, 142] width 179 height 22
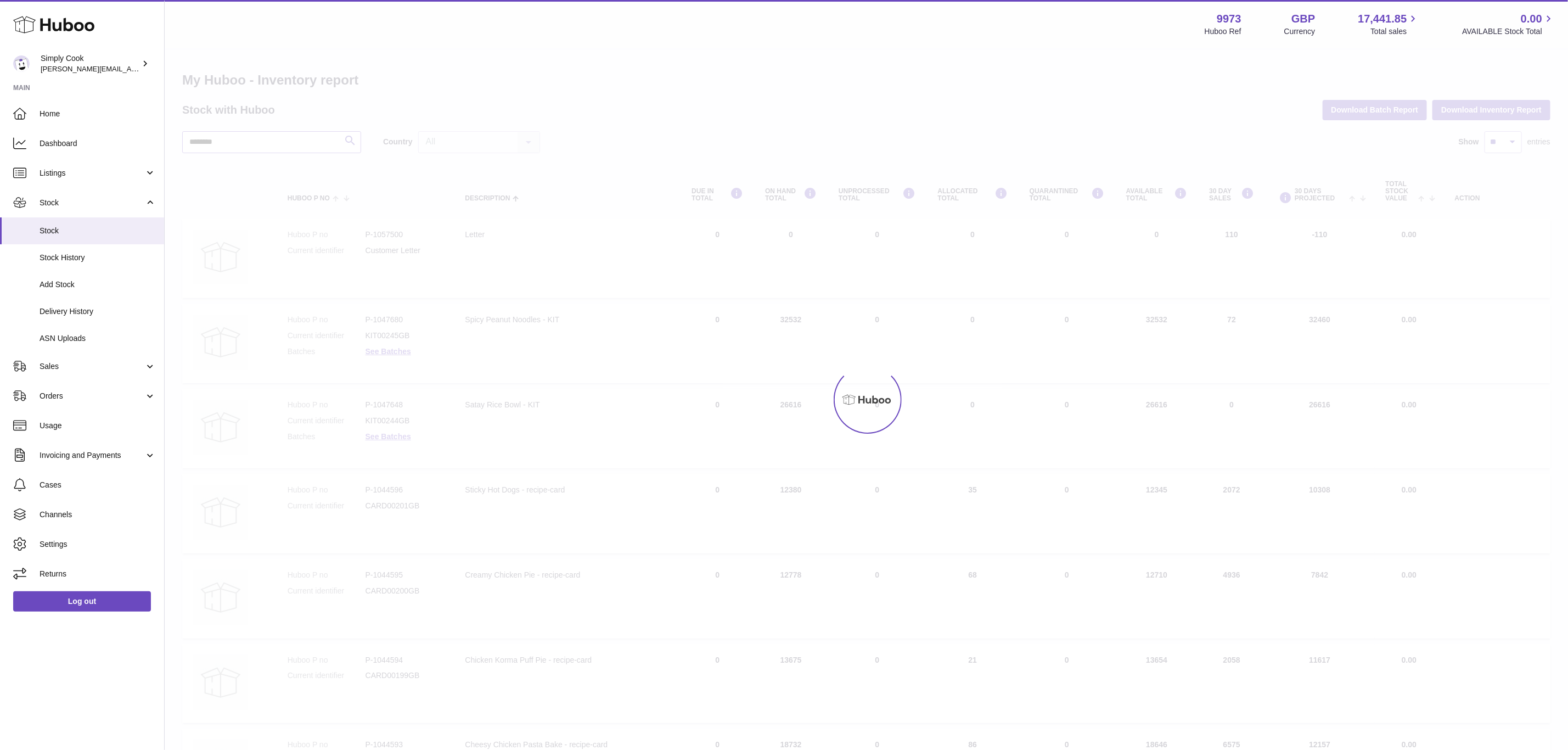
type input "*******"
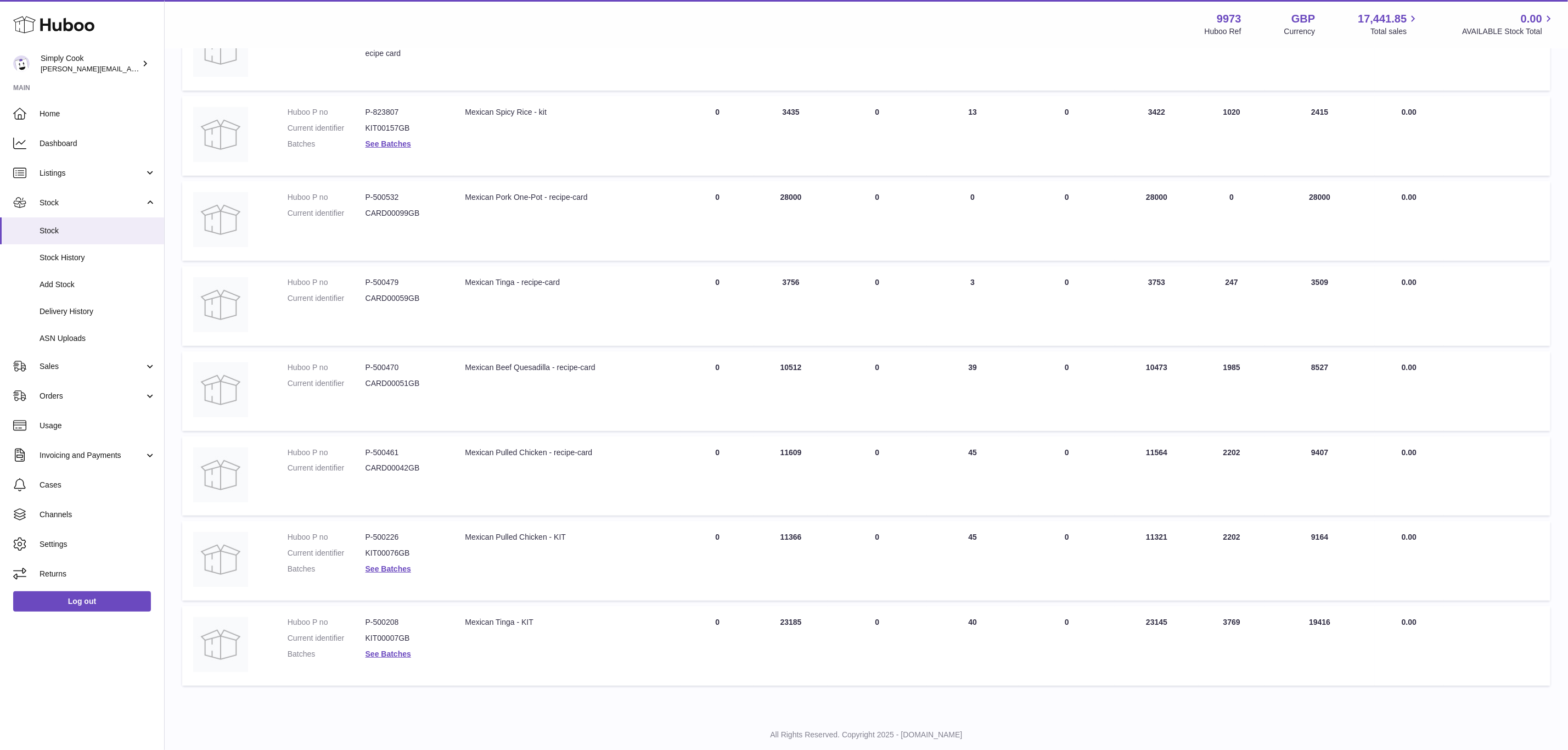
scroll to position [231, 0]
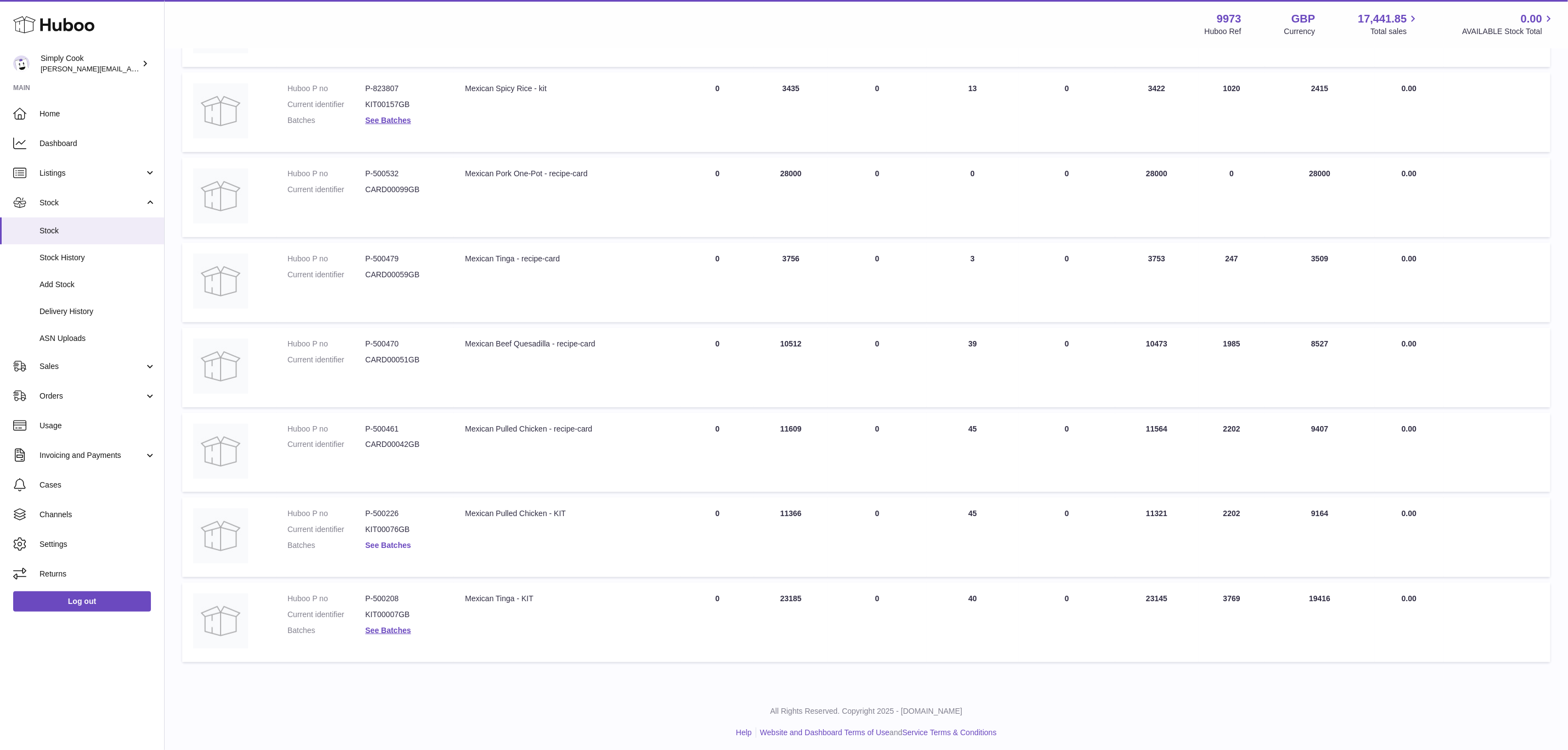
click at [395, 541] on link "See Batches" at bounding box center [388, 545] width 45 height 9
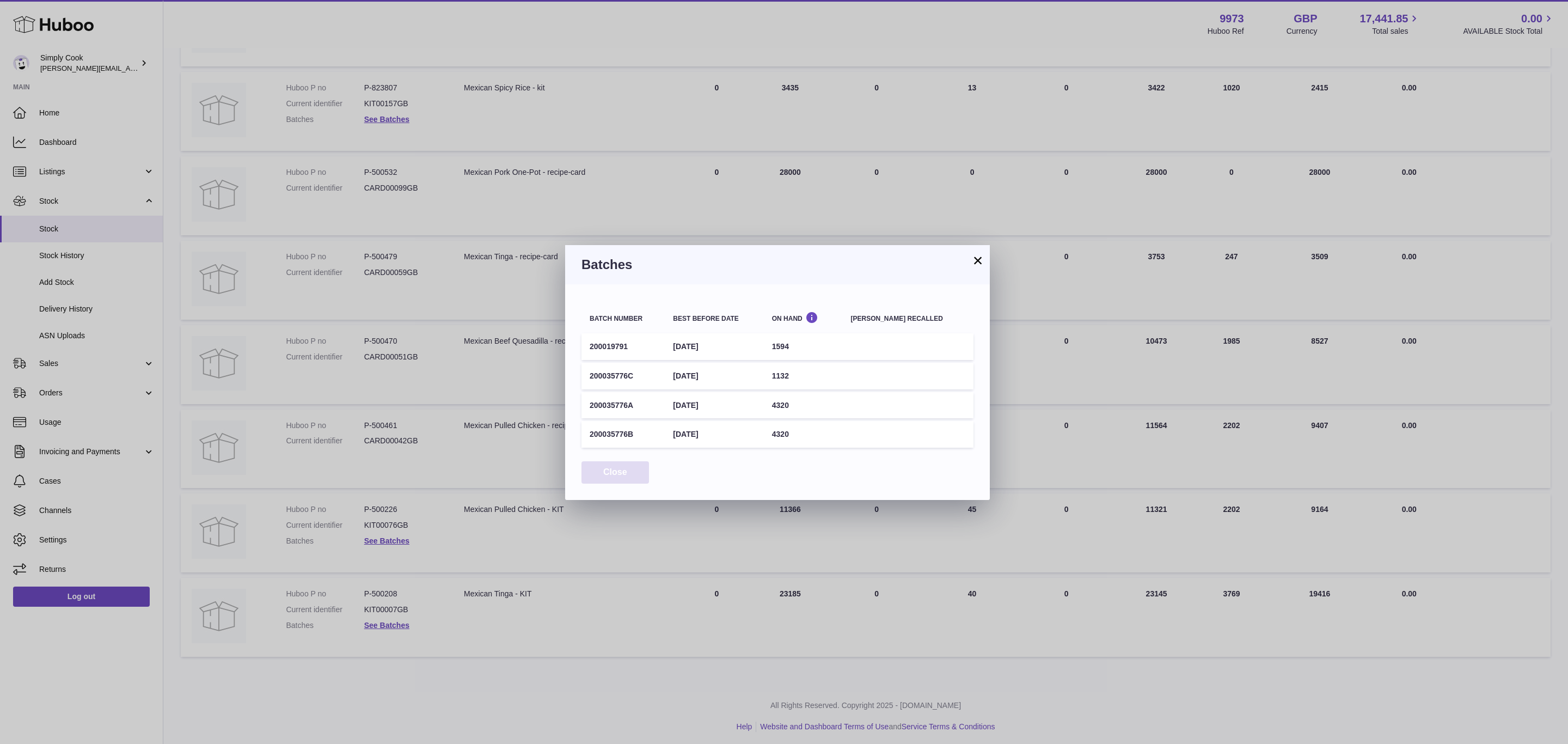
click at [606, 466] on button "Close" at bounding box center [615, 472] width 68 height 23
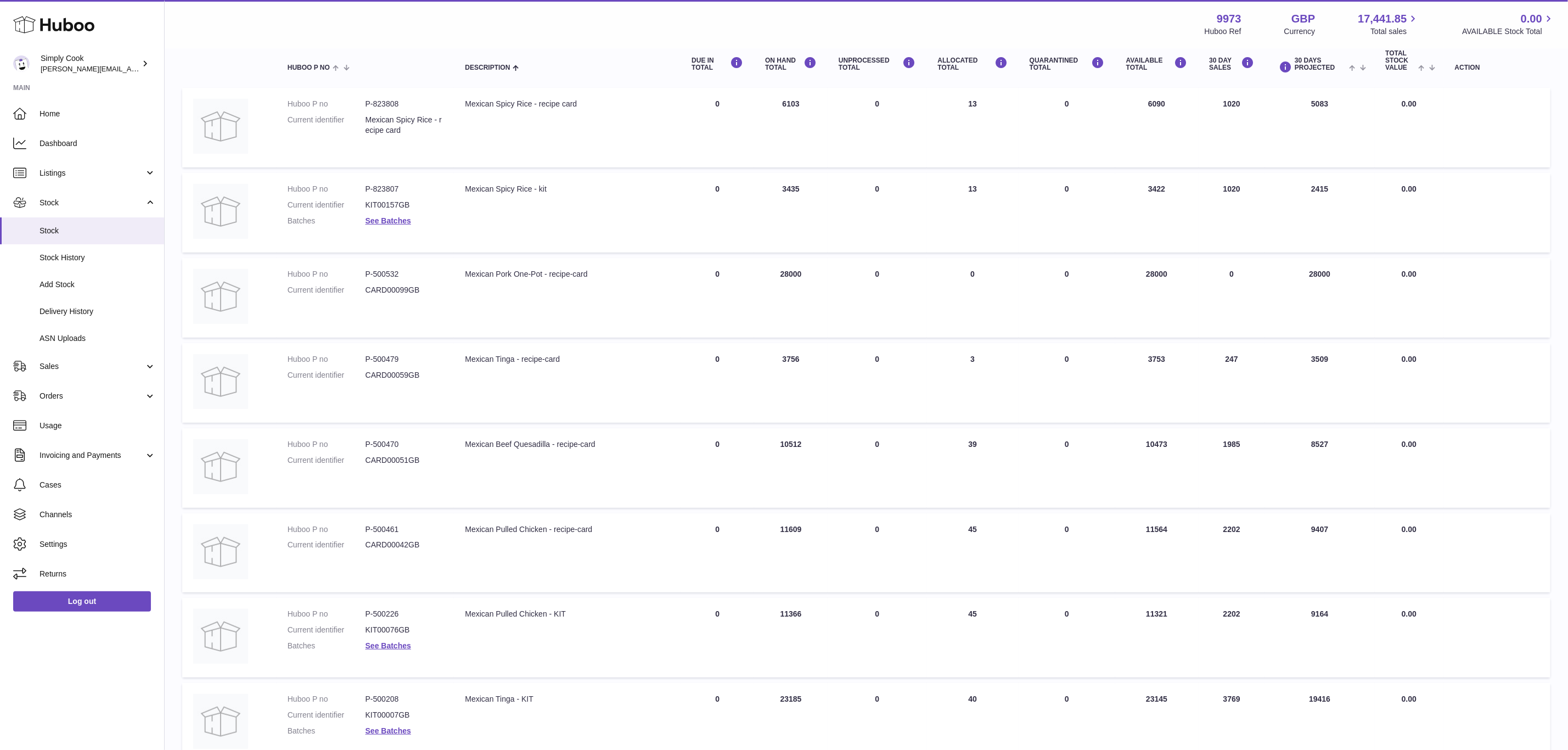
scroll to position [0, 0]
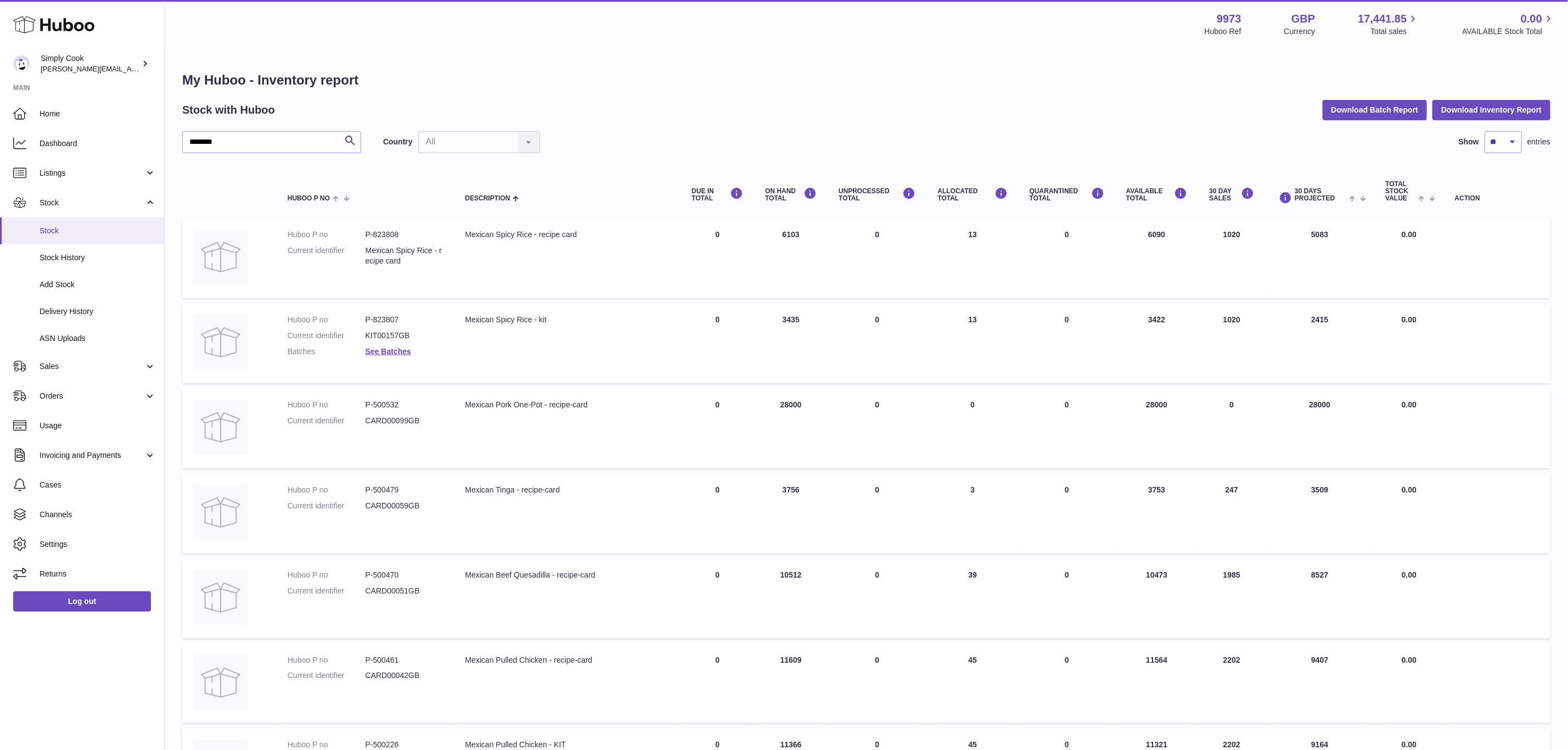
click at [61, 232] on span "Stock" at bounding box center [98, 231] width 117 height 10
click at [256, 140] on input "text" at bounding box center [272, 142] width 179 height 22
type input "****"
click at [377, 317] on dd "P-500298" at bounding box center [404, 320] width 78 height 10
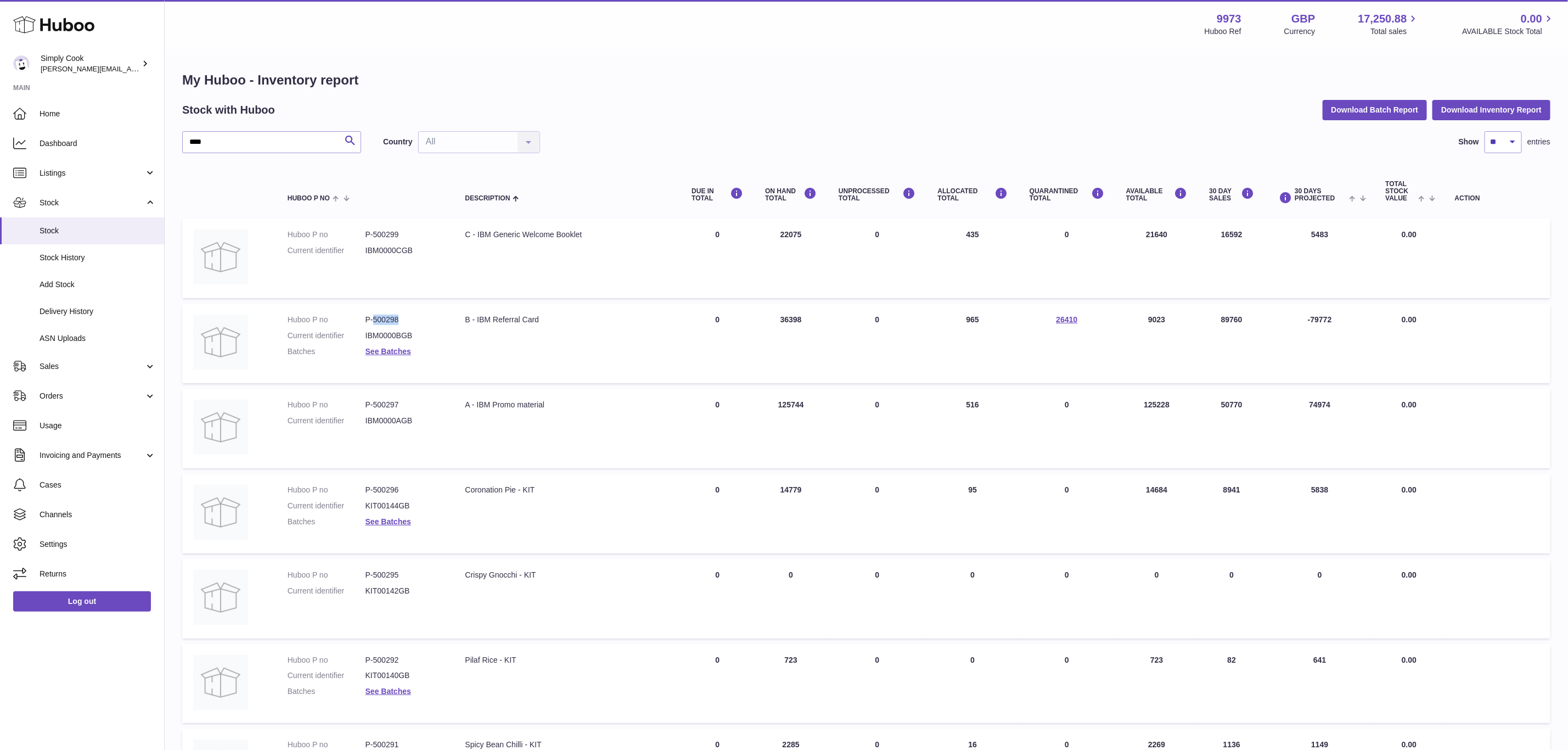
copy dd "500298"
click at [46, 179] on link "Listings" at bounding box center [82, 173] width 164 height 29
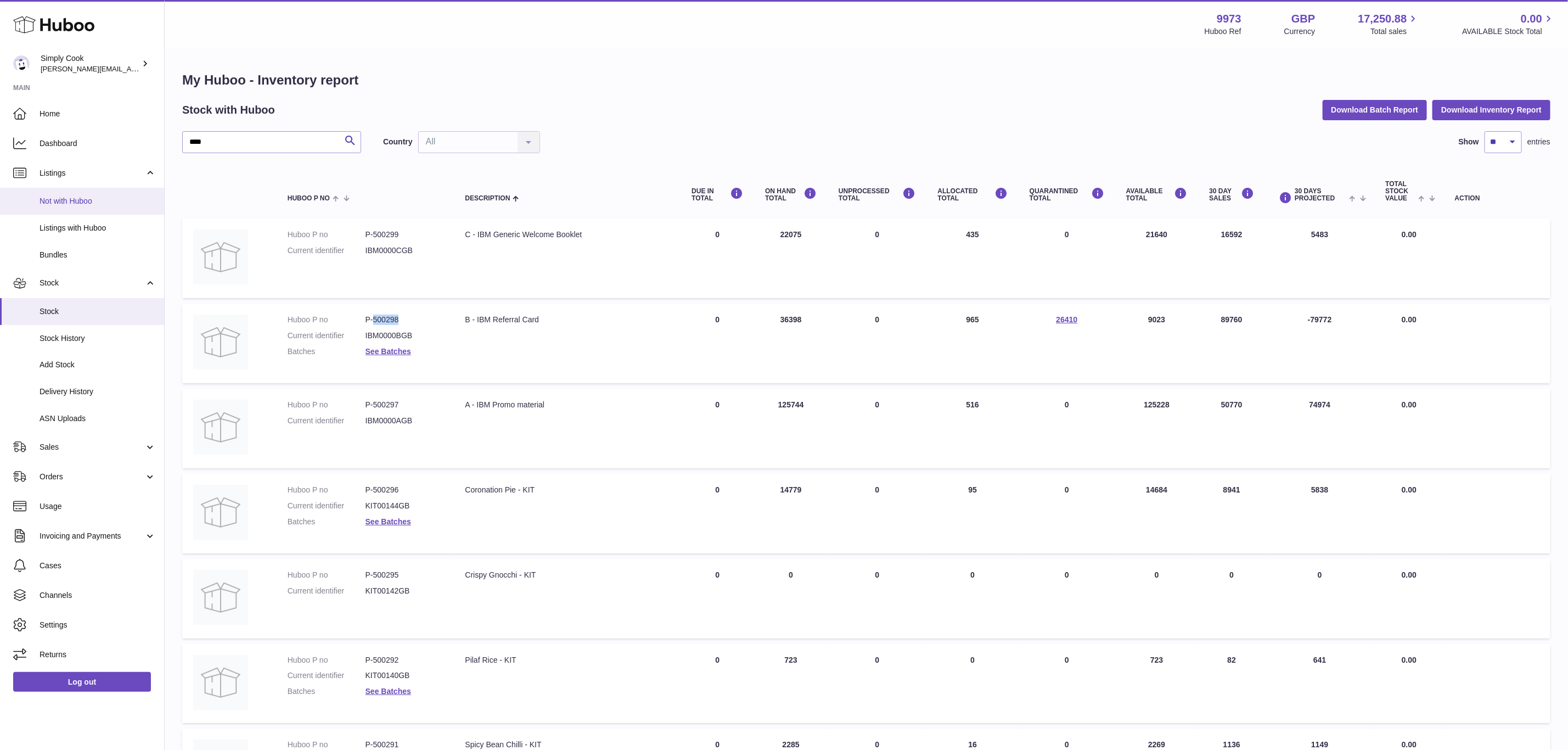
click at [56, 193] on link "Not with Huboo" at bounding box center [82, 201] width 164 height 27
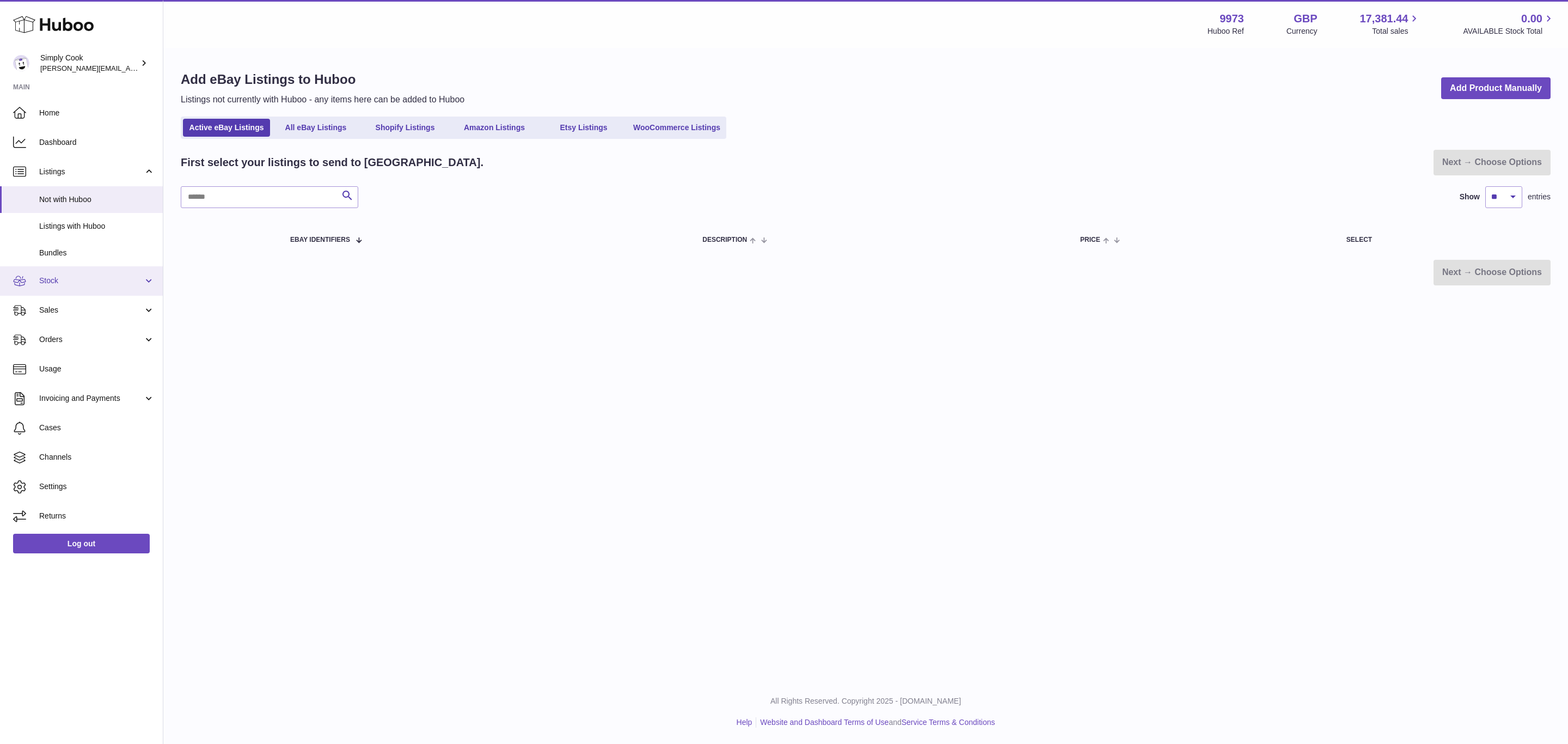
click at [61, 276] on span "Stock" at bounding box center [91, 281] width 104 height 10
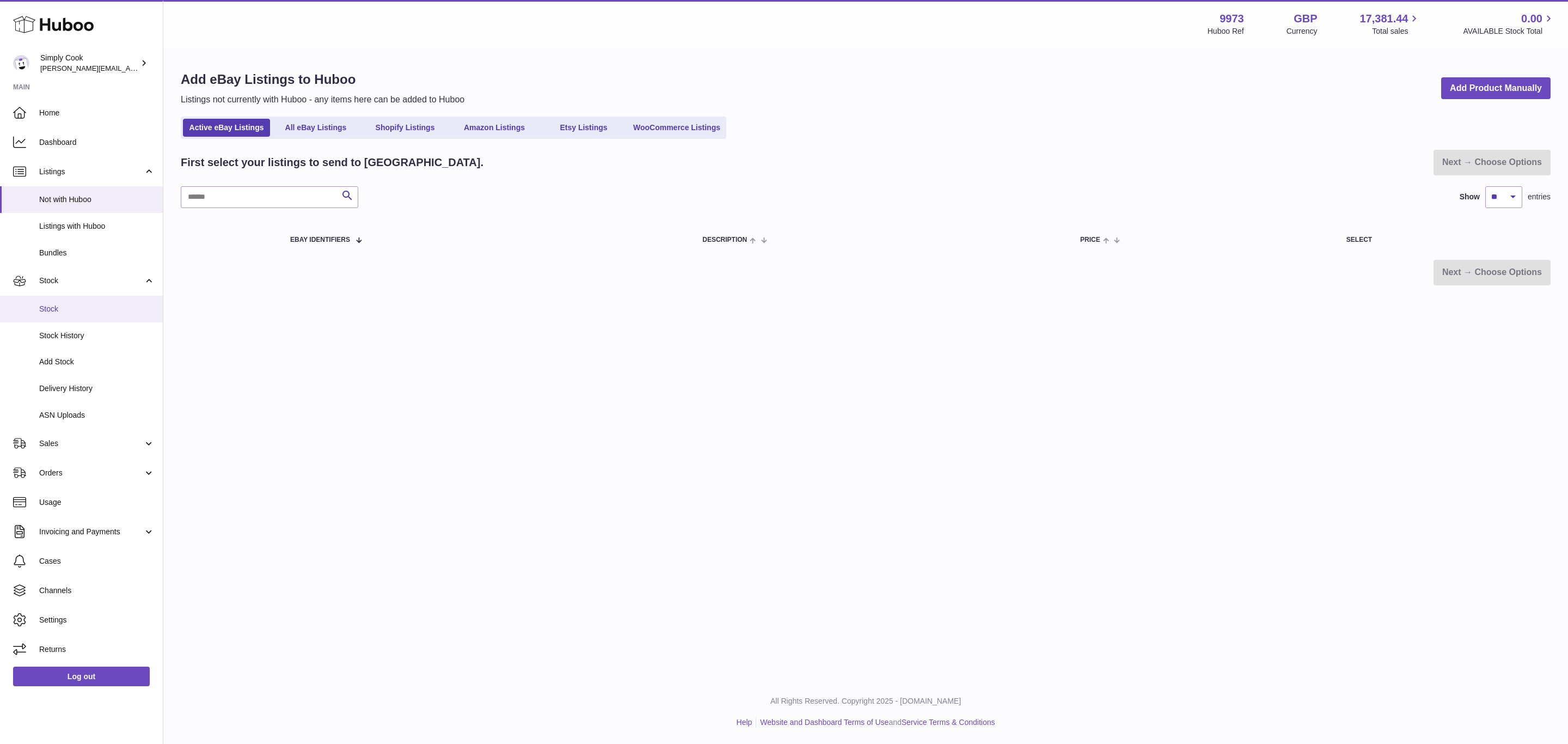
click at [63, 311] on span "Stock" at bounding box center [97, 309] width 116 height 10
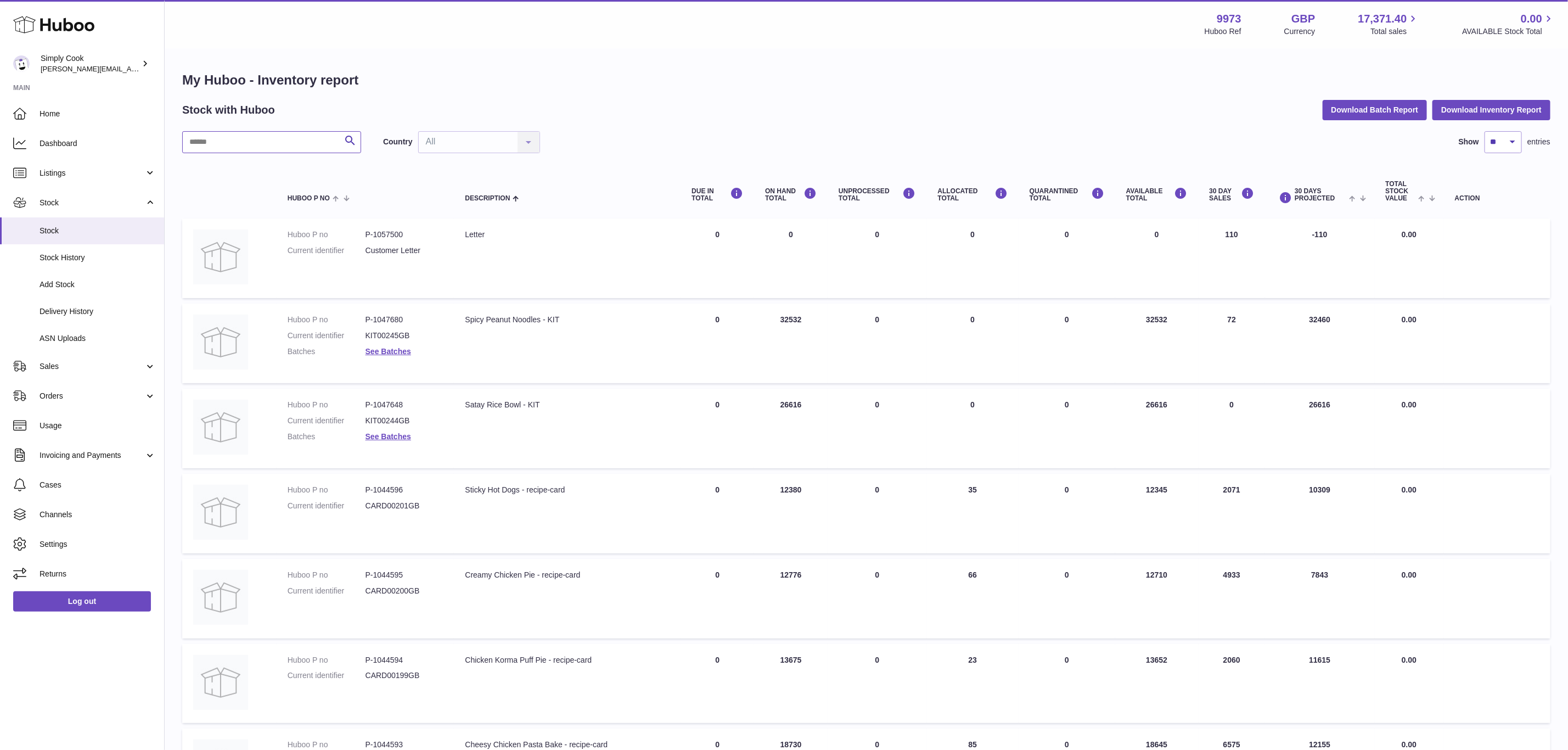
click at [263, 139] on input "text" at bounding box center [272, 142] width 179 height 22
paste input "******"
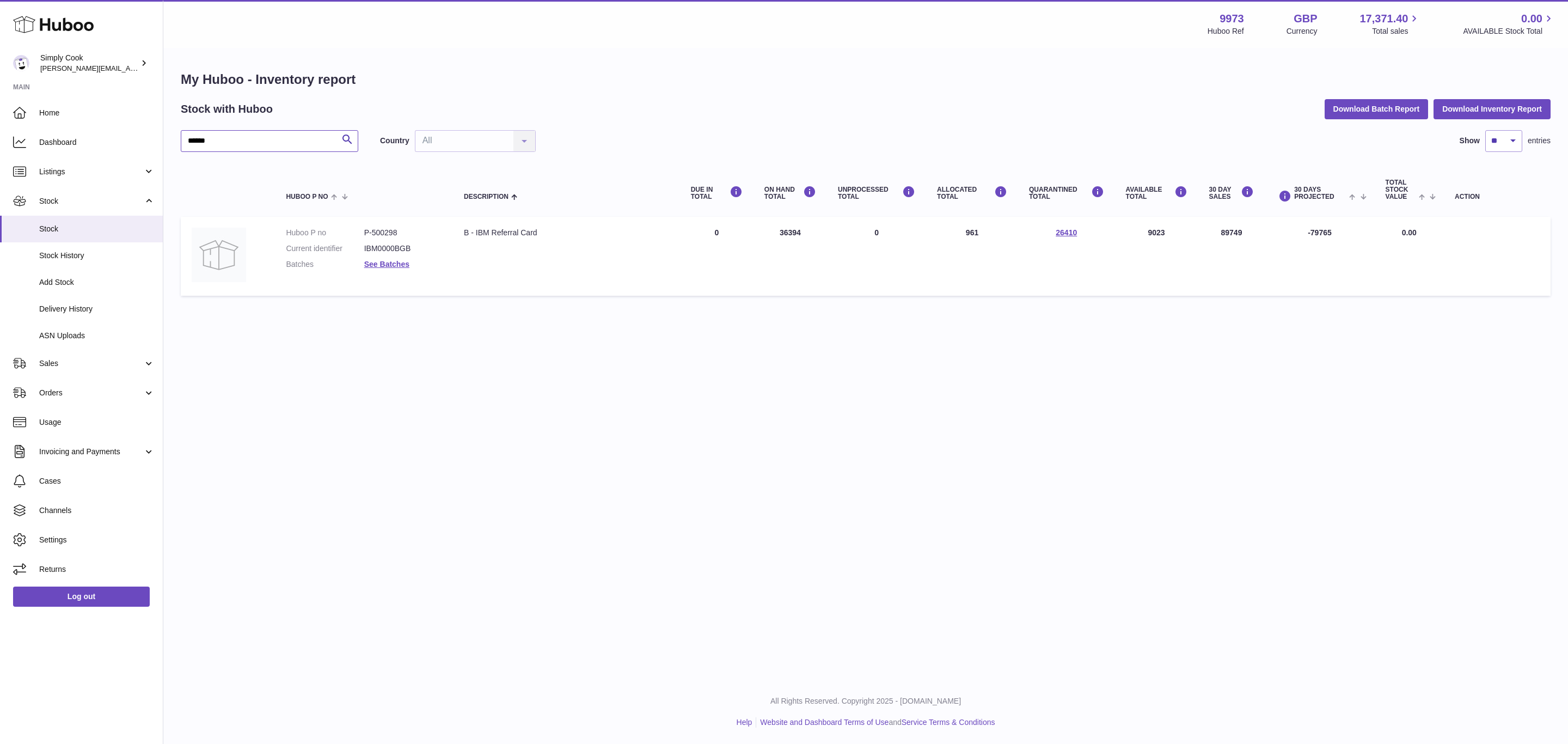
type input "******"
click at [799, 231] on td "ON HAND Total 36394" at bounding box center [790, 256] width 74 height 79
click at [797, 319] on div "My Huboo - Inventory report Stock with Huboo Download Batch Report Download Inv…" at bounding box center [866, 186] width 1405 height 274
click at [1074, 232] on link "26410" at bounding box center [1066, 233] width 21 height 9
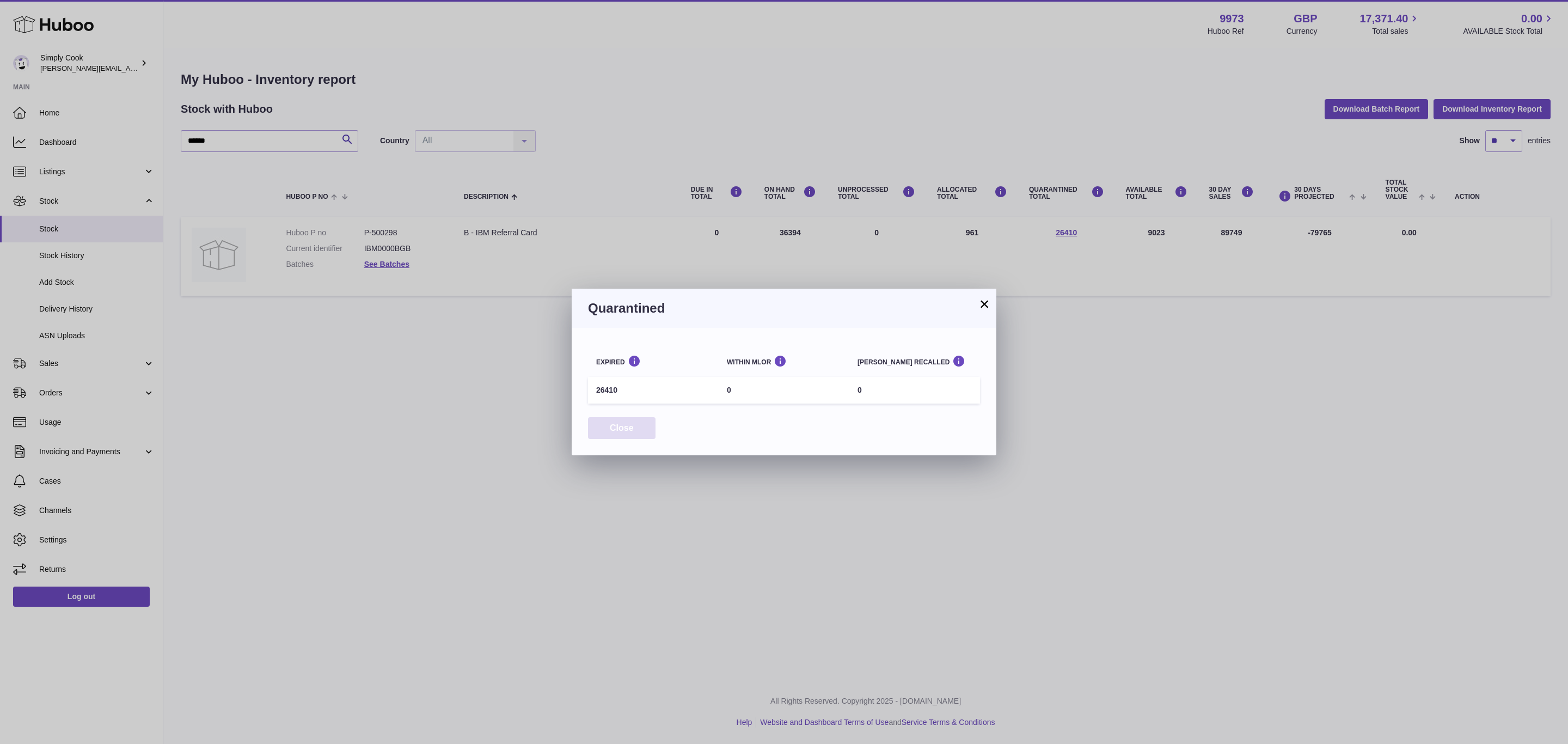
click at [622, 432] on button "Close" at bounding box center [621, 428] width 68 height 23
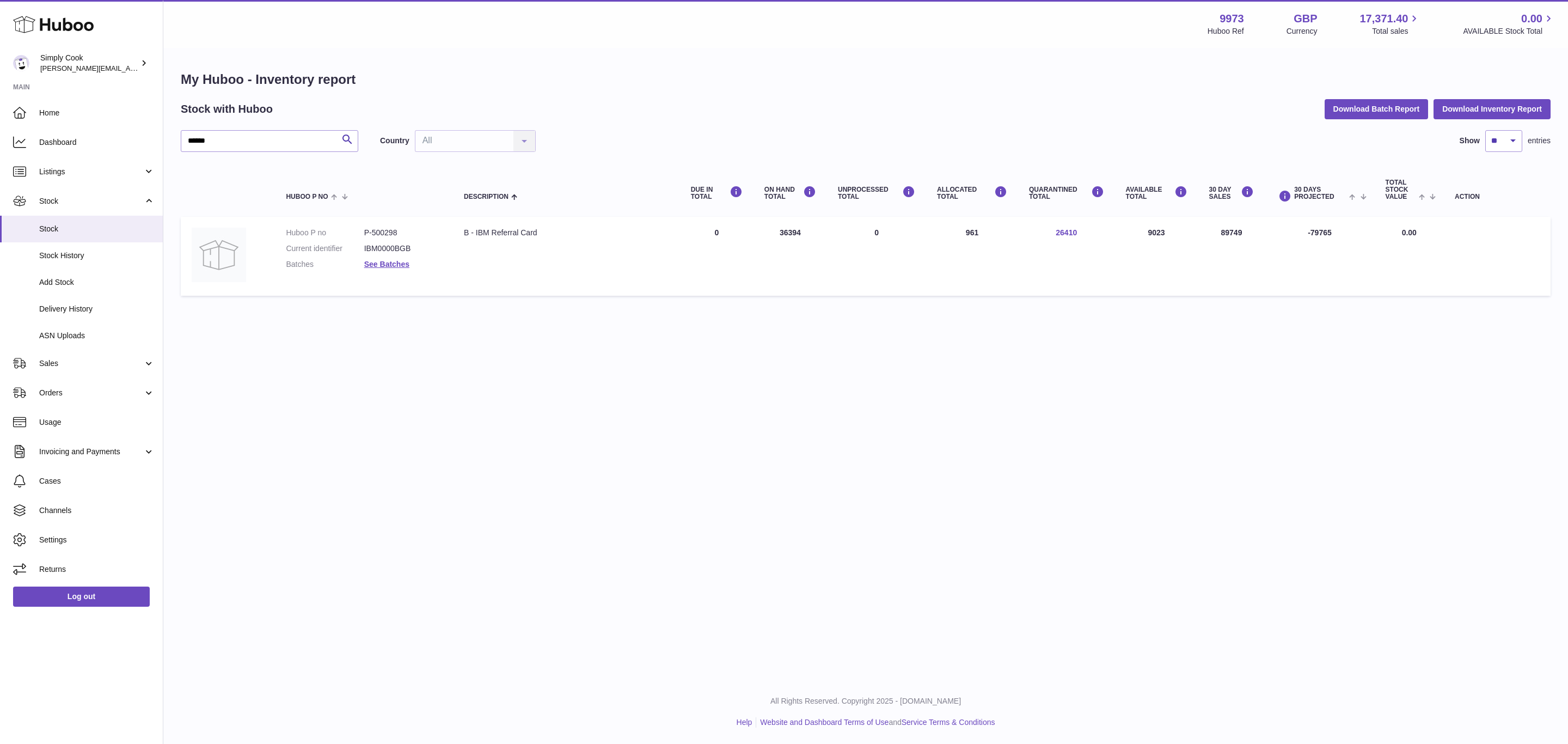
click at [1069, 234] on link "26410" at bounding box center [1066, 233] width 21 height 9
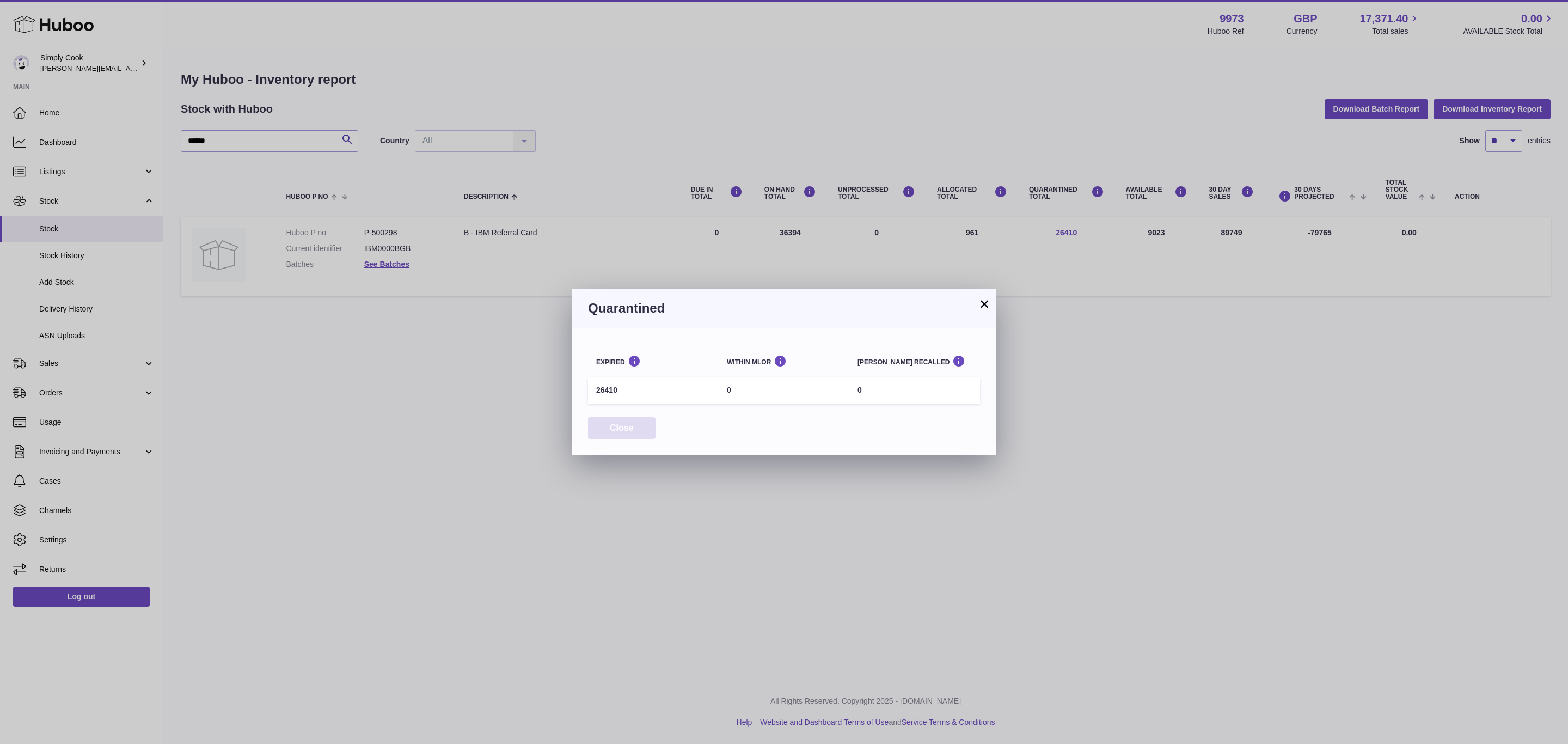
click at [642, 437] on button "Close" at bounding box center [621, 428] width 68 height 23
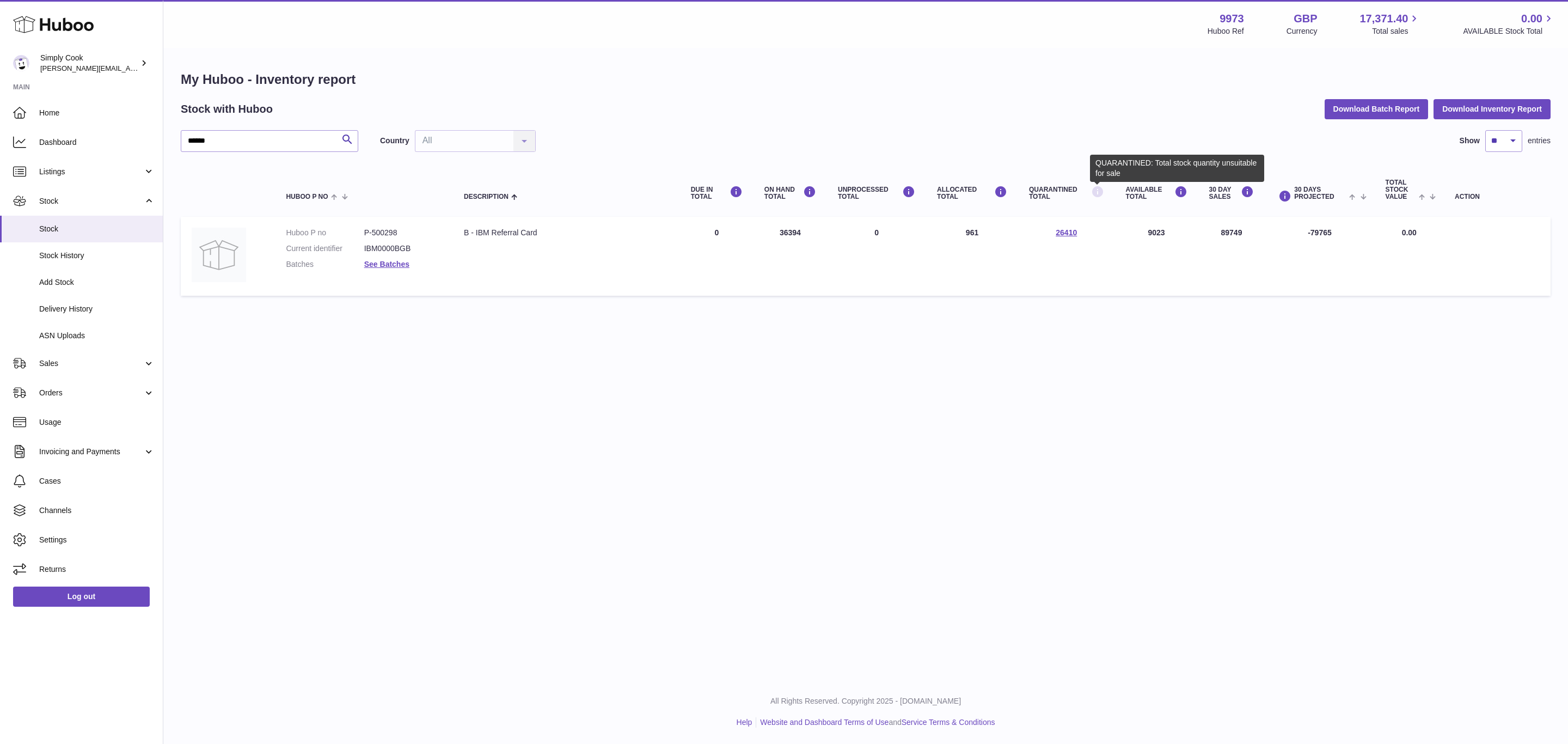
click at [1099, 194] on icon at bounding box center [1097, 192] width 13 height 13
click at [752, 384] on div "Menu Huboo 9973 Huboo Ref GBP Currency 17,371.40 Total sales 0.00 AVAILABLE Sto…" at bounding box center [866, 340] width 1405 height 679
click at [667, 302] on div "My Huboo - Inventory report Stock with Huboo Download Batch Report Download Inv…" at bounding box center [866, 186] width 1405 height 274
